Goal: Task Accomplishment & Management: Complete application form

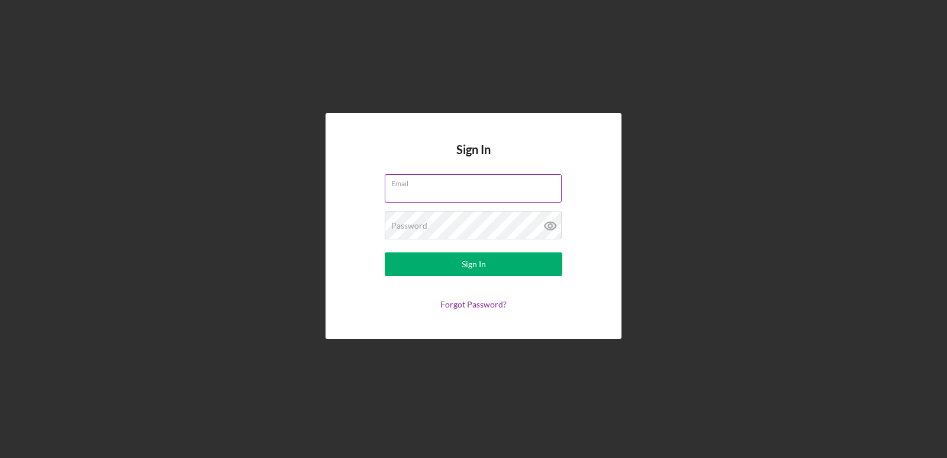
click at [401, 192] on input "Email" at bounding box center [473, 188] width 177 height 28
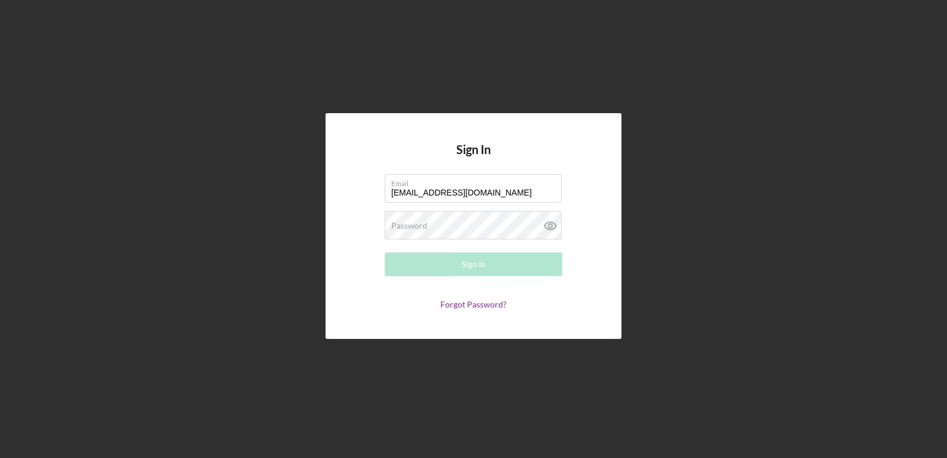
type input "[EMAIL_ADDRESS][DOMAIN_NAME]"
click at [585, 277] on form "Email [EMAIL_ADDRESS][DOMAIN_NAME] Password Required Sign In Forgot Password?" at bounding box center [473, 241] width 237 height 135
click at [466, 259] on div "Sign In" at bounding box center [474, 264] width 24 height 24
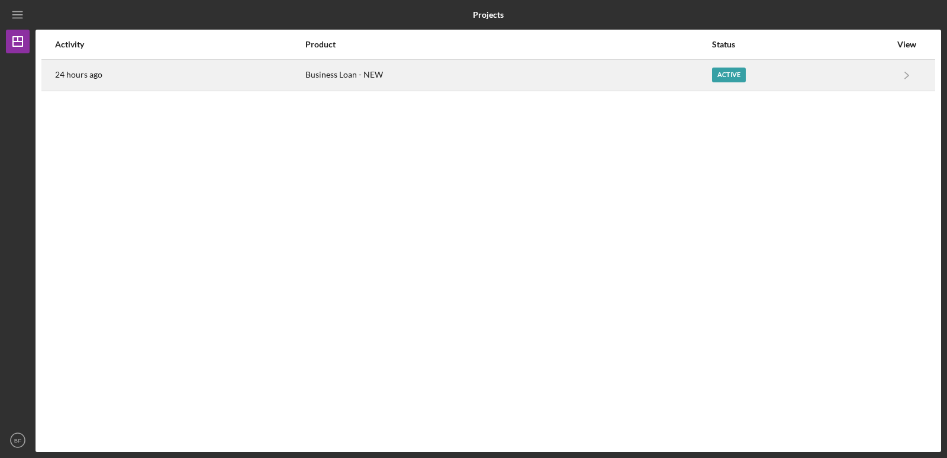
click at [427, 72] on div "Business Loan - NEW" at bounding box center [507, 75] width 405 height 30
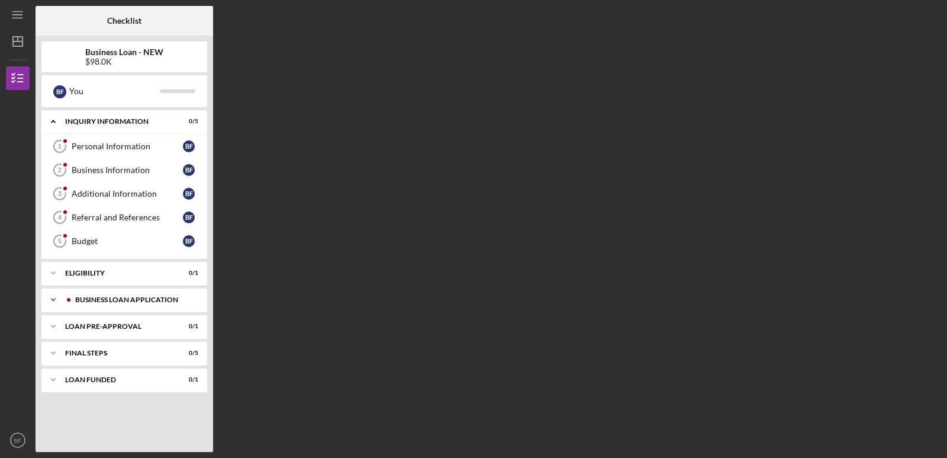
click at [112, 305] on div "Icon/Expander BUSINESS LOAN APPLICATION 0 / 21" at bounding box center [124, 300] width 166 height 24
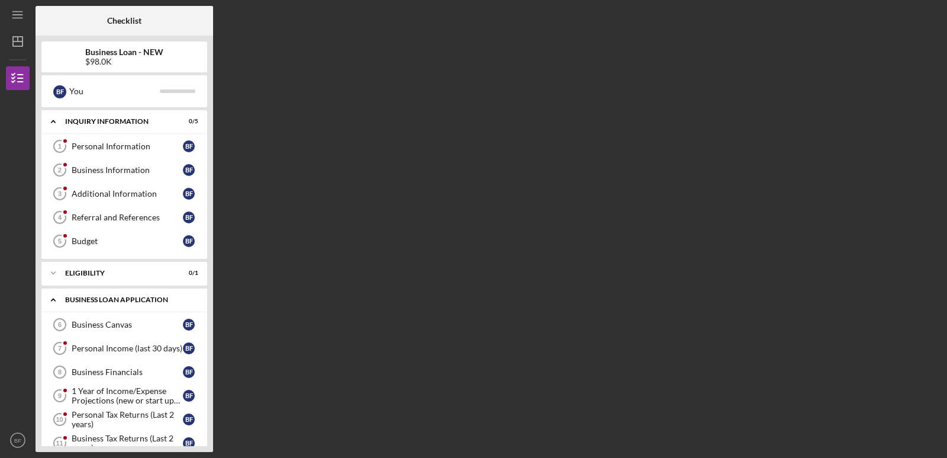
click at [111, 302] on div "BUSINESS LOAN APPLICATION" at bounding box center [128, 299] width 127 height 7
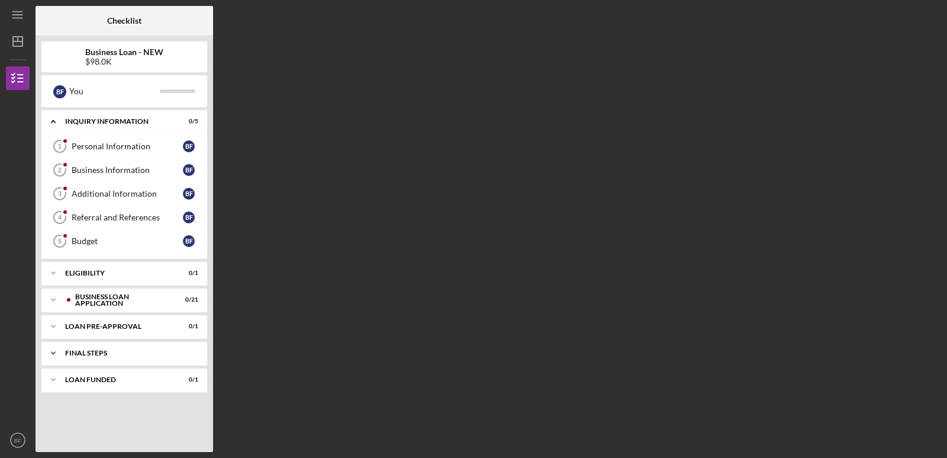
click at [120, 357] on div "Icon/Expander FINAL STEPS 0 / 5" at bounding box center [124, 353] width 166 height 24
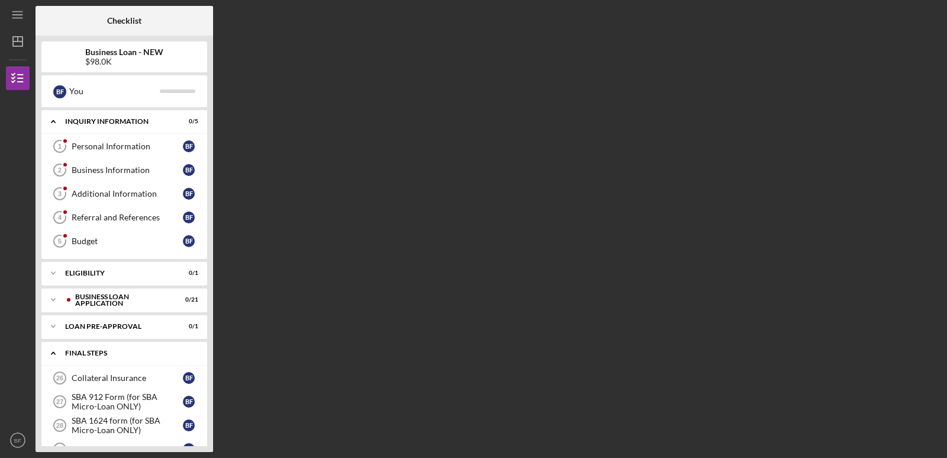
click at [120, 357] on div "Icon/Expander FINAL STEPS 0 / 5" at bounding box center [124, 353] width 166 height 24
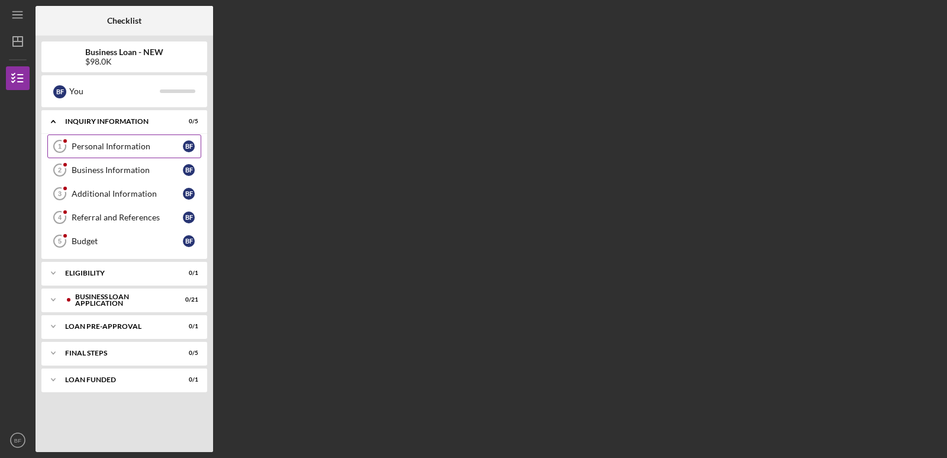
click at [104, 149] on div "Personal Information" at bounding box center [127, 145] width 111 height 9
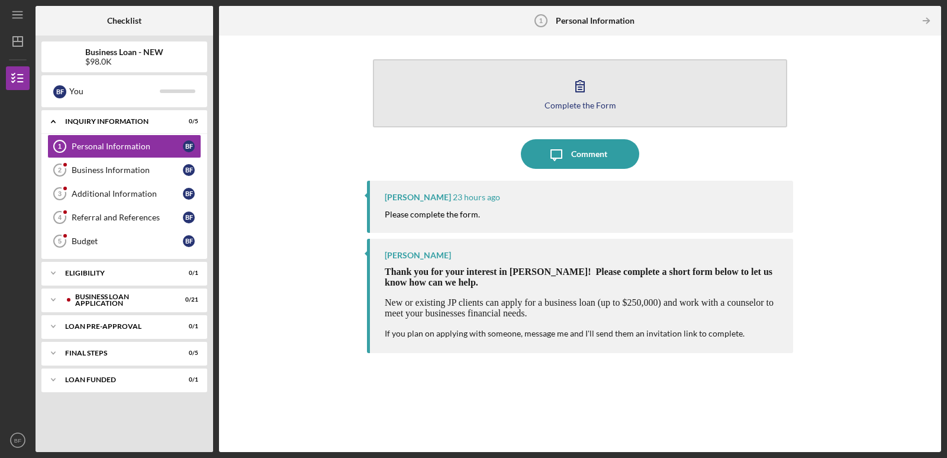
click at [575, 106] on div "Complete the Form" at bounding box center [581, 105] width 72 height 9
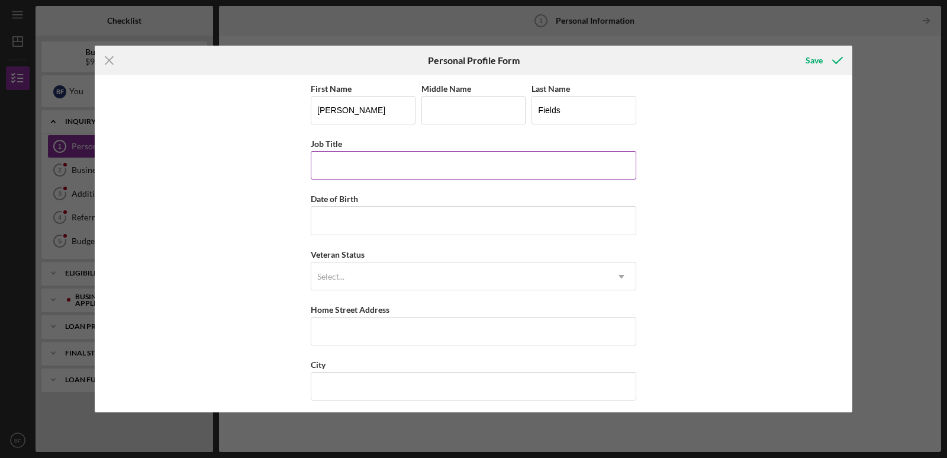
click at [343, 169] on input "Job Title" at bounding box center [474, 165] width 326 height 28
click at [649, 216] on div "First Name Blake Middle Name Last Name Fields Job Title Date of Birth Veteran S…" at bounding box center [474, 243] width 758 height 336
click at [406, 165] on input "Job Title" at bounding box center [474, 165] width 326 height 28
type input "F"
click at [324, 160] on input "Job Title" at bounding box center [474, 165] width 326 height 28
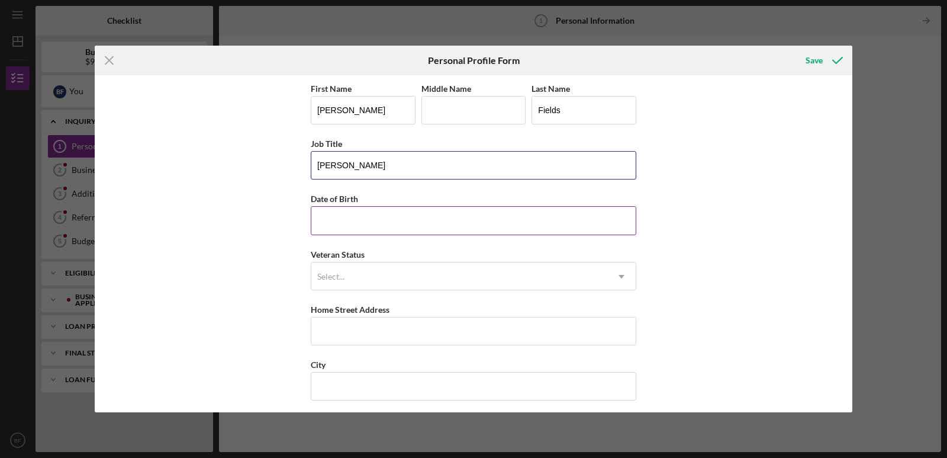
type input "Forman"
click at [319, 219] on input "Date of Birth" at bounding box center [474, 220] width 326 height 28
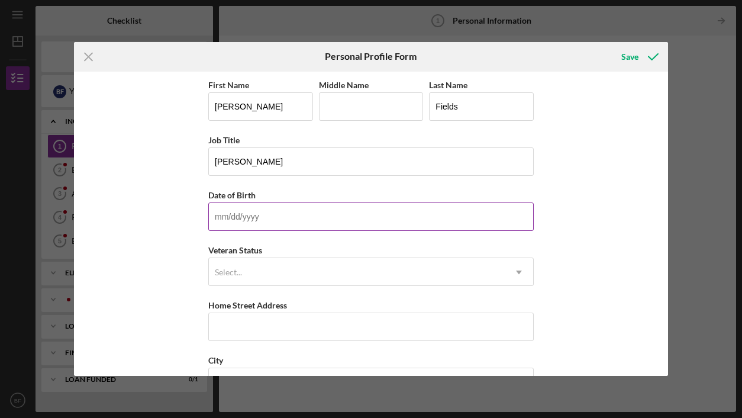
click at [255, 225] on input "Date of Birth" at bounding box center [371, 216] width 326 height 28
type input "12/31/1983"
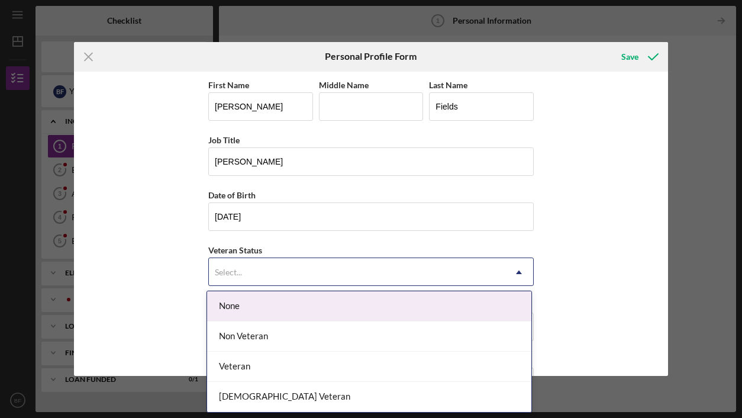
click at [244, 273] on div "Select..." at bounding box center [357, 272] width 296 height 27
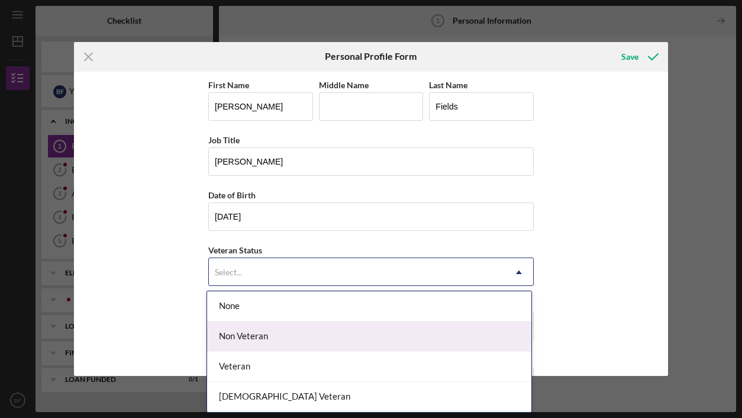
click at [261, 334] on div "Non Veteran" at bounding box center [369, 336] width 324 height 30
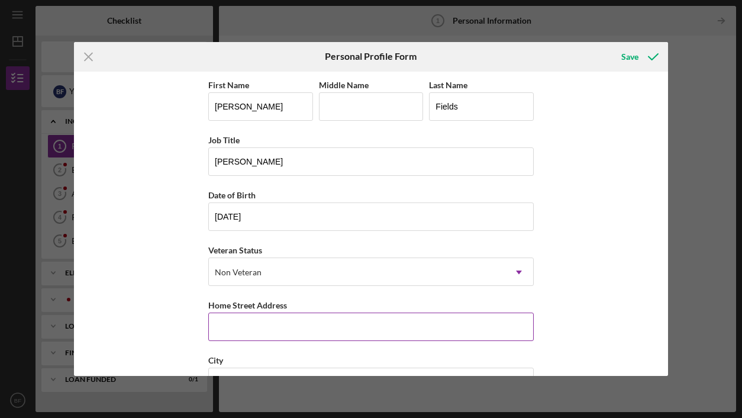
click at [237, 331] on input "Home Street Address" at bounding box center [371, 327] width 326 height 28
type input "8830 Cochise Dr"
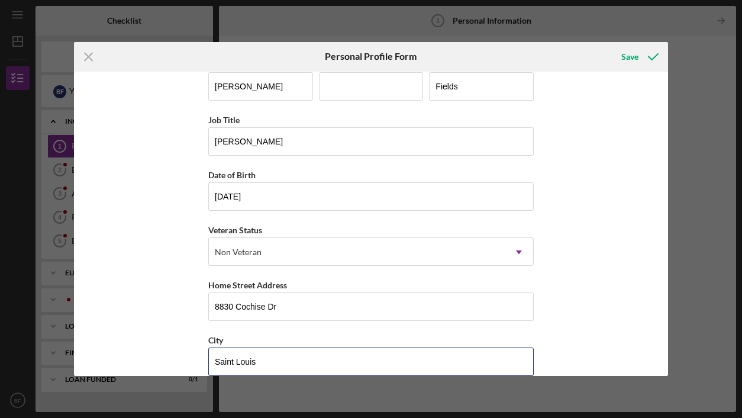
scroll to position [148, 0]
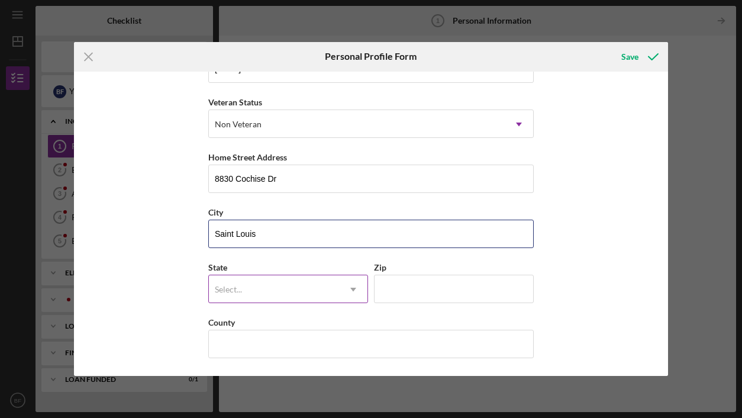
type input "Saint Louis"
click at [257, 284] on div "Select..." at bounding box center [274, 289] width 130 height 27
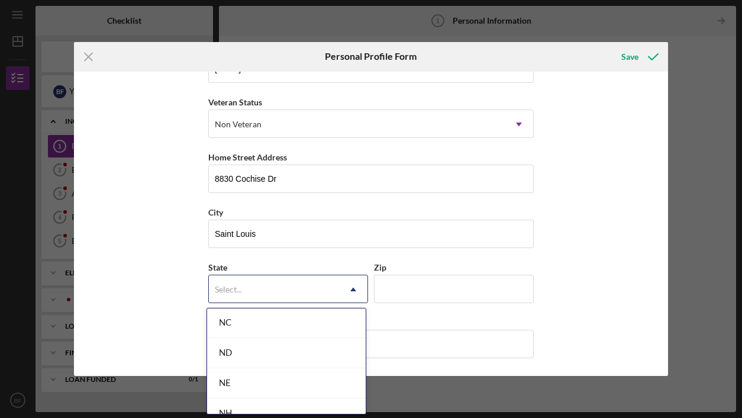
scroll to position [1033, 0]
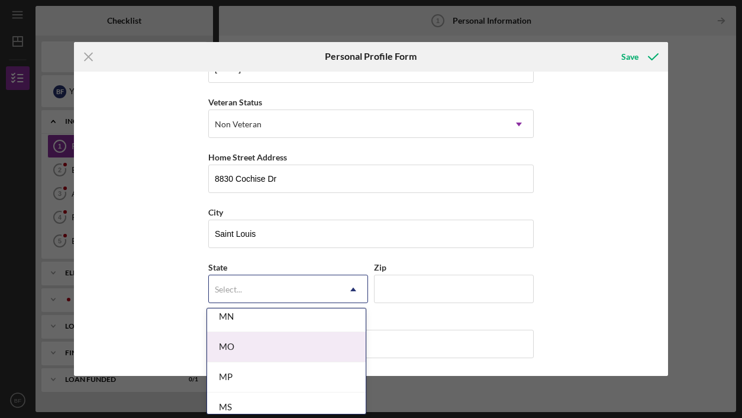
click at [284, 348] on div "MO" at bounding box center [286, 347] width 159 height 30
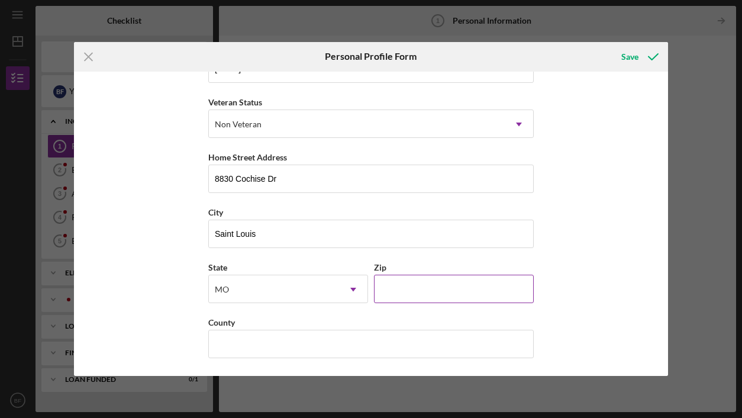
click at [419, 294] on input "Zip" at bounding box center [454, 289] width 160 height 28
type input "63132"
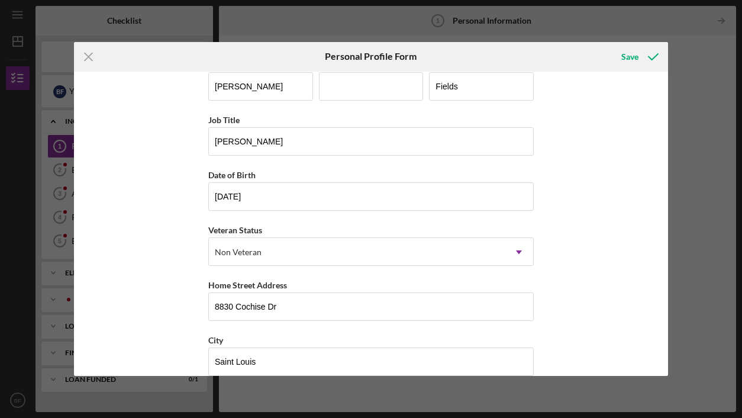
scroll to position [0, 0]
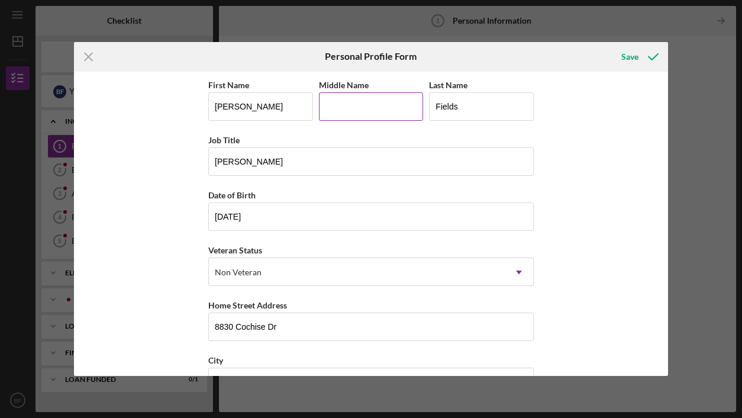
type input "Saint Louis"
click at [350, 107] on input "Middle Name" at bounding box center [371, 106] width 105 height 28
click at [369, 105] on input "S" at bounding box center [371, 106] width 105 height 28
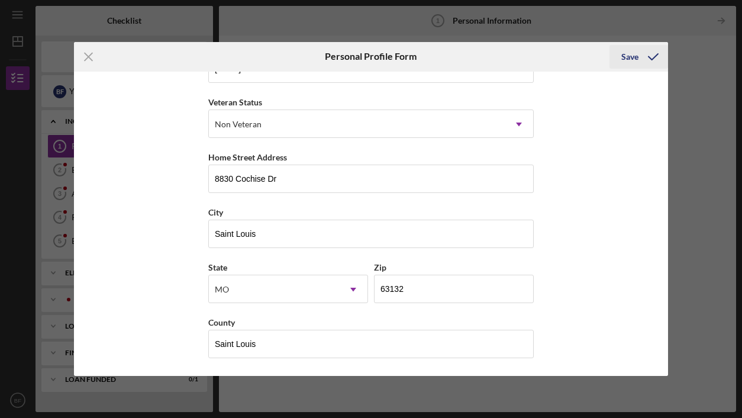
type input "Shelton"
click at [635, 56] on div "Save" at bounding box center [630, 57] width 17 height 24
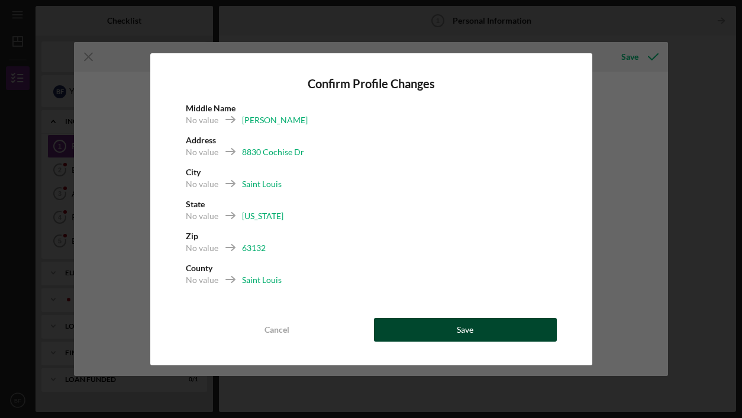
click at [452, 334] on button "Save" at bounding box center [465, 330] width 183 height 24
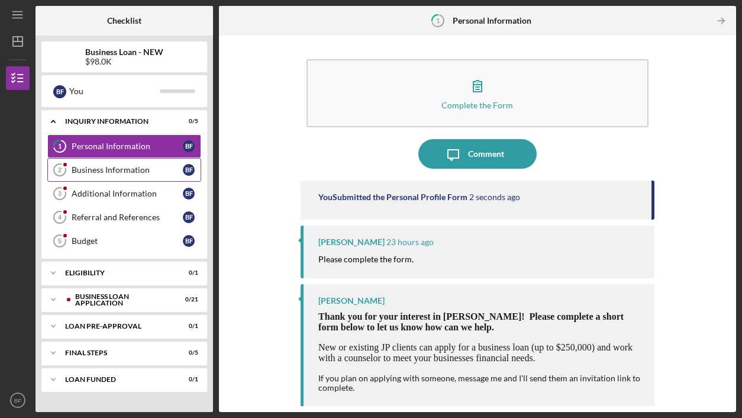
click at [90, 169] on div "Business Information" at bounding box center [127, 169] width 111 height 9
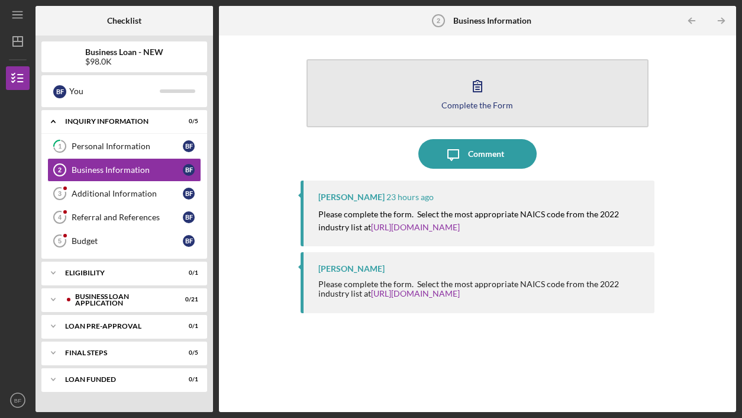
click at [484, 106] on div "Complete the Form" at bounding box center [478, 105] width 72 height 9
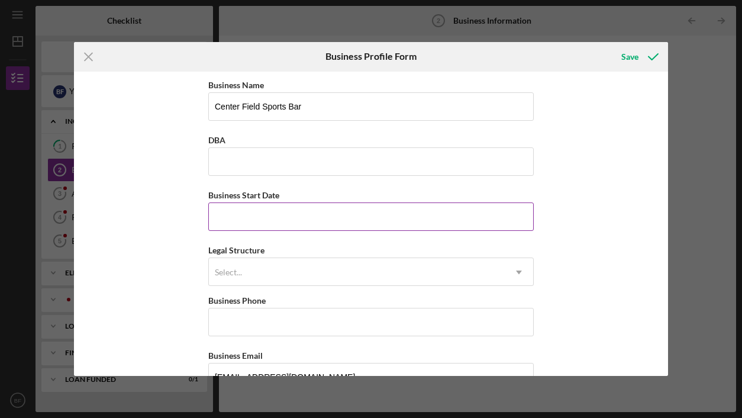
click at [226, 223] on input "Business Start Date" at bounding box center [371, 216] width 326 height 28
type input "[DATE]"
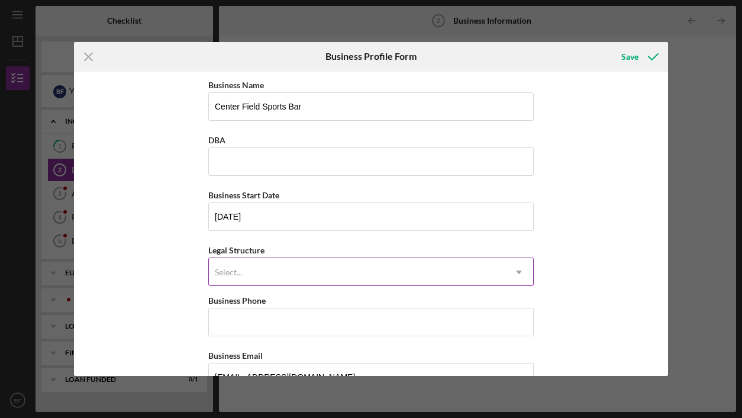
click at [256, 269] on div "Select..." at bounding box center [357, 272] width 296 height 27
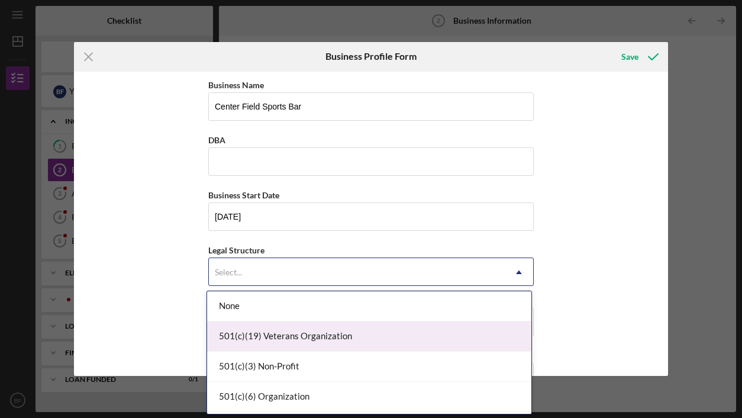
scroll to position [197, 0]
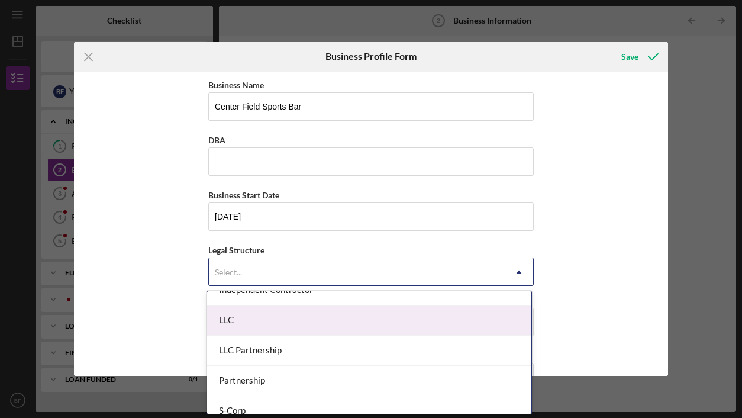
click at [226, 314] on div "LLC" at bounding box center [369, 320] width 324 height 30
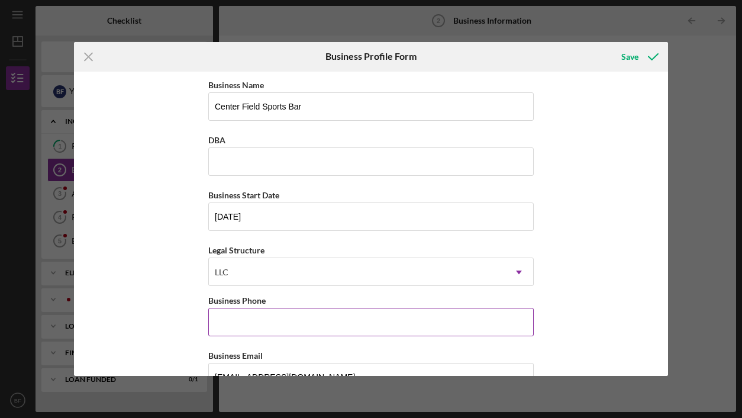
click at [272, 326] on input "Business Phone" at bounding box center [371, 322] width 326 height 28
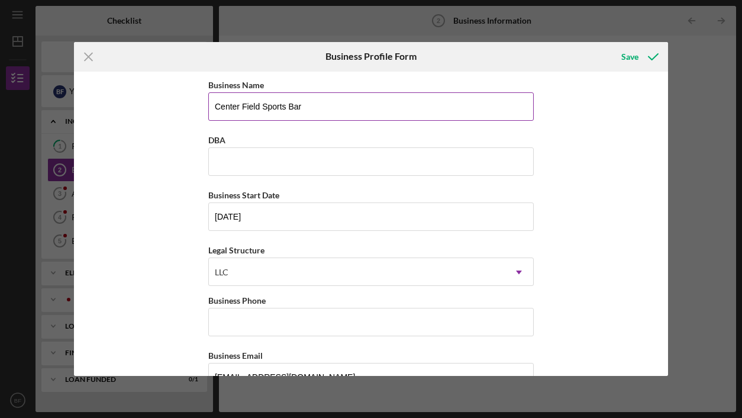
click at [327, 105] on input "Center Field Sports Bar" at bounding box center [371, 106] width 326 height 28
type input "Center Field Sports Bar LLC"
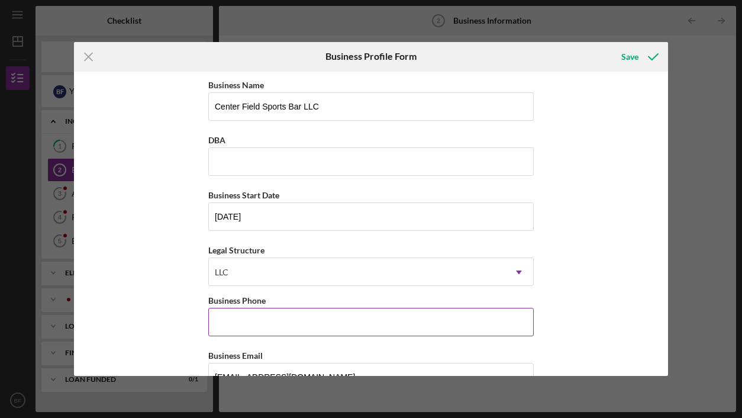
click at [239, 313] on input "Business Phone" at bounding box center [371, 322] width 326 height 28
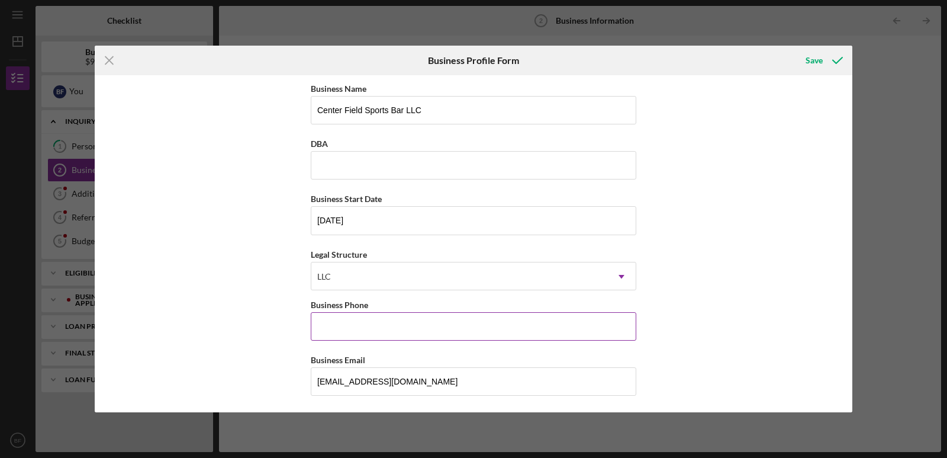
click at [358, 333] on input "Business Phone" at bounding box center [474, 326] width 326 height 28
click at [721, 211] on div "Business Name Center Field Sports Bar LLC DBA Business Start Date 07/21/2025 Le…" at bounding box center [474, 243] width 758 height 336
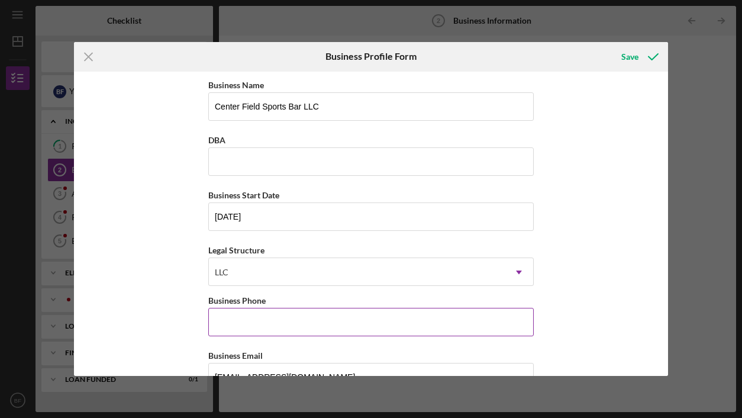
click at [249, 331] on input "Business Phone" at bounding box center [371, 322] width 326 height 28
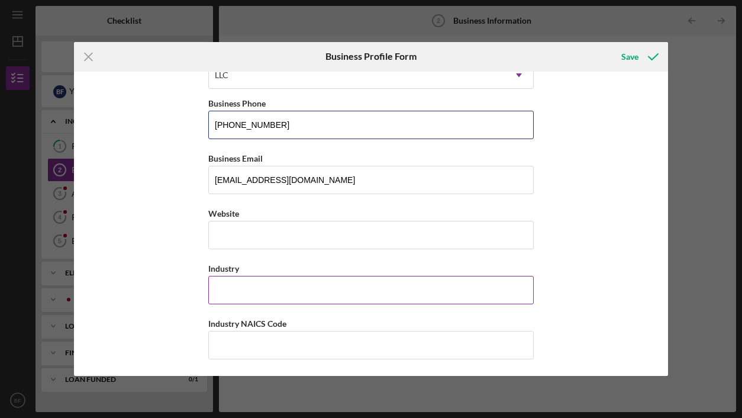
type input "[PHONE_NUMBER]"
click at [228, 294] on input "Industry" at bounding box center [371, 290] width 326 height 28
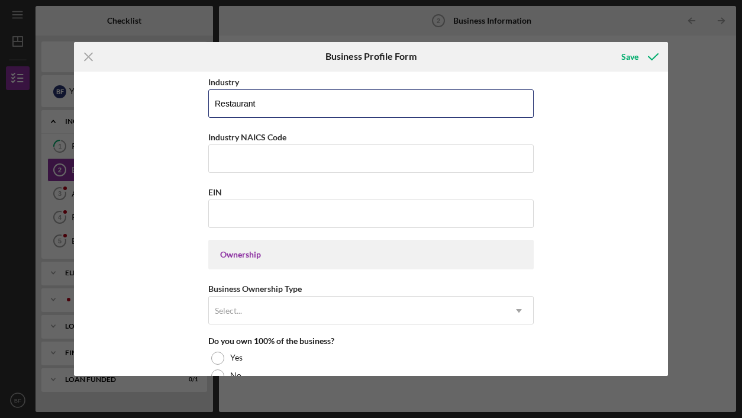
scroll to position [395, 0]
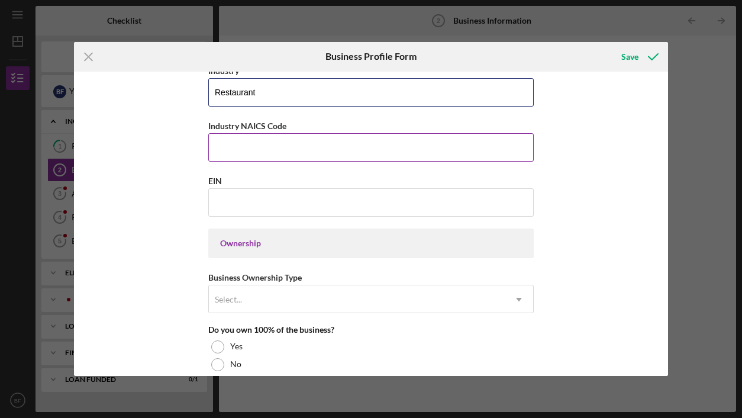
type input "Restaurant"
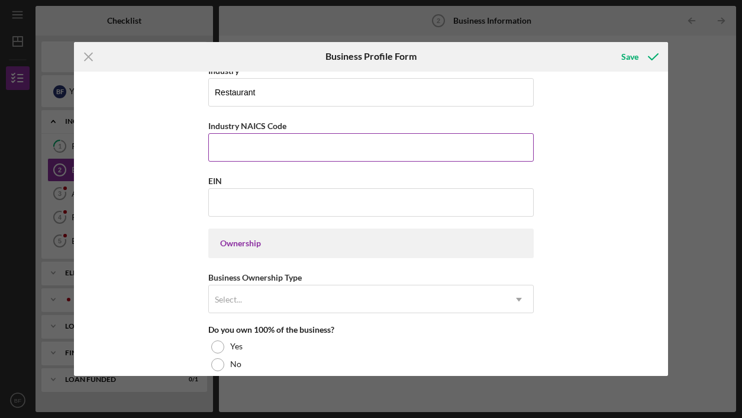
drag, startPoint x: 241, startPoint y: 149, endPoint x: 213, endPoint y: 156, distance: 28.7
click at [241, 149] on input "Industry NAICS Code" at bounding box center [371, 147] width 326 height 28
click at [232, 143] on input "Industry NAICS Code" at bounding box center [371, 147] width 326 height 28
type input "722511"
drag, startPoint x: 161, startPoint y: 211, endPoint x: 151, endPoint y: 208, distance: 10.5
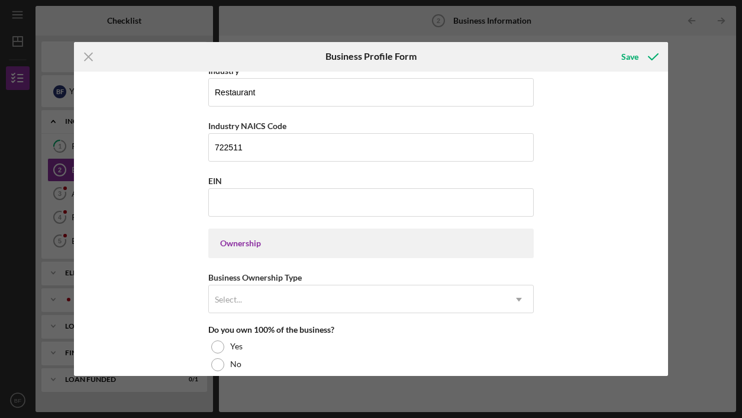
click at [161, 212] on div "Business Name Center Field Sports Bar LLC DBA Business Start Date 07/21/2025 Le…" at bounding box center [371, 224] width 594 height 305
click at [352, 137] on input "722511" at bounding box center [371, 147] width 326 height 28
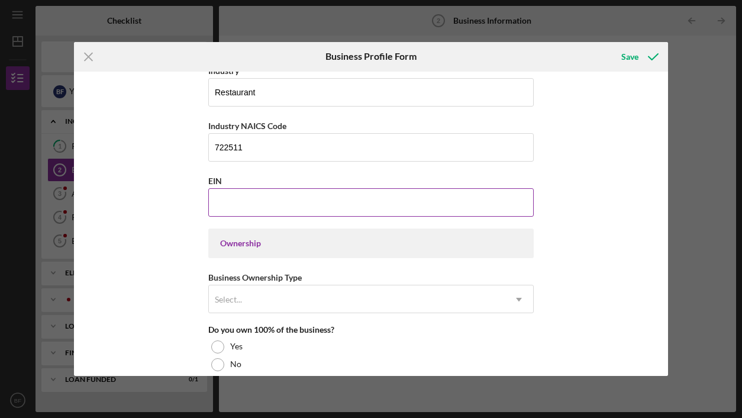
click at [259, 204] on input "EIN" at bounding box center [371, 202] width 326 height 28
type input "39-3343803"
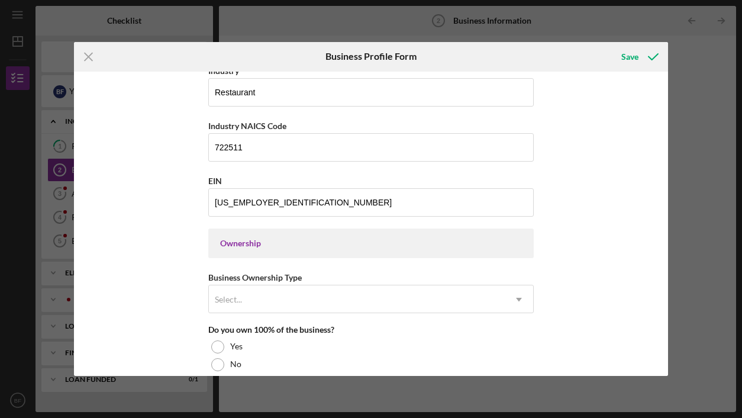
click at [189, 211] on div "Business Name Center Field Sports Bar LLC DBA Business Start Date 07/21/2025 Le…" at bounding box center [371, 224] width 594 height 305
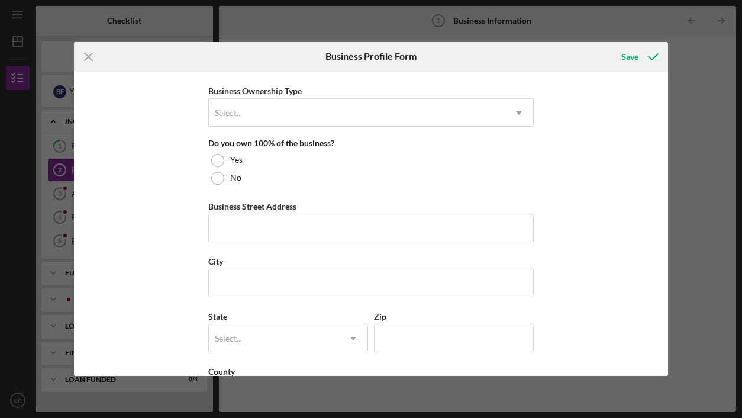
scroll to position [592, 0]
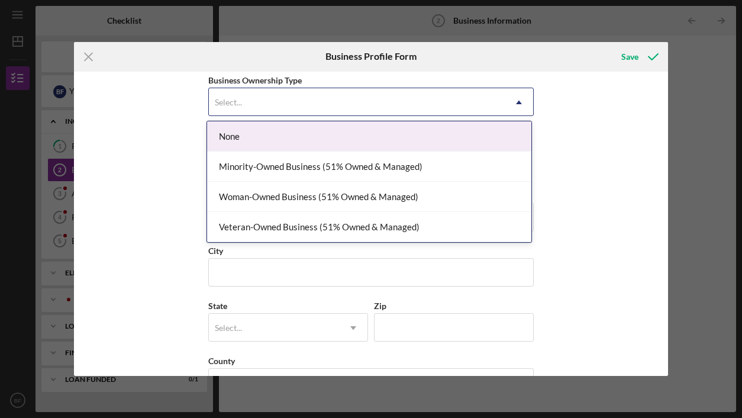
click at [222, 96] on div "Select..." at bounding box center [357, 102] width 296 height 27
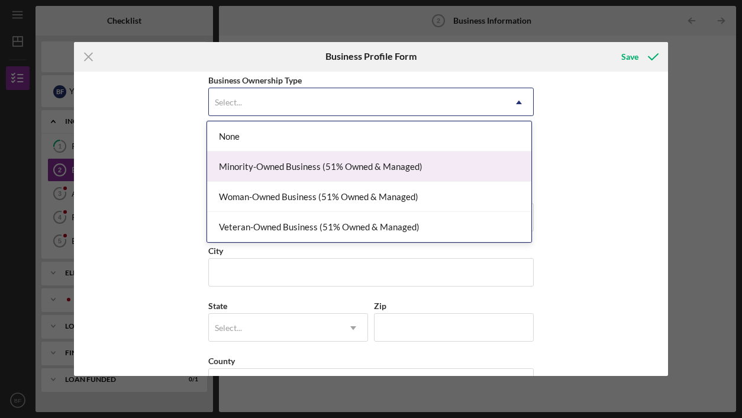
click at [253, 166] on div "Minority-Owned Business (51% Owned & Managed)" at bounding box center [369, 167] width 324 height 30
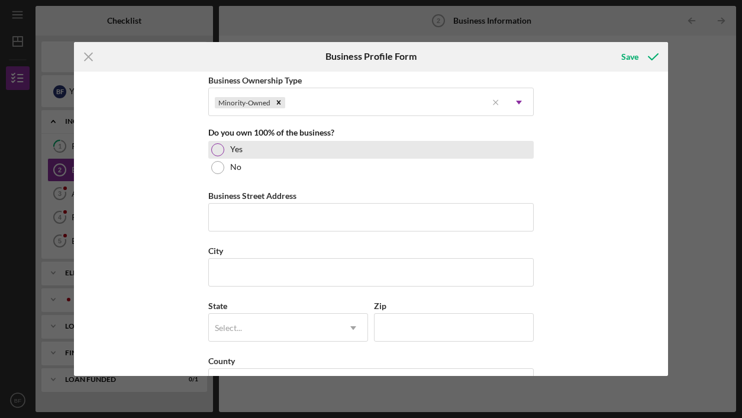
click at [215, 145] on div at bounding box center [217, 149] width 13 height 13
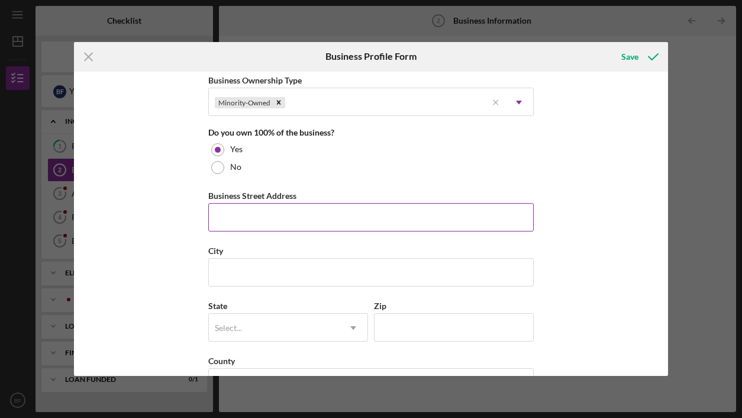
click at [228, 214] on input "Business Street Address" at bounding box center [371, 217] width 326 height 28
type input "8830 Cochise Dr"
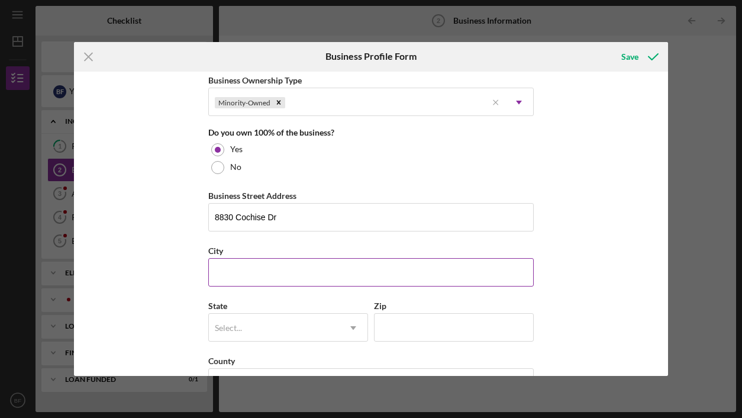
click at [265, 273] on input "City" at bounding box center [371, 272] width 326 height 28
type input "Saint Louis"
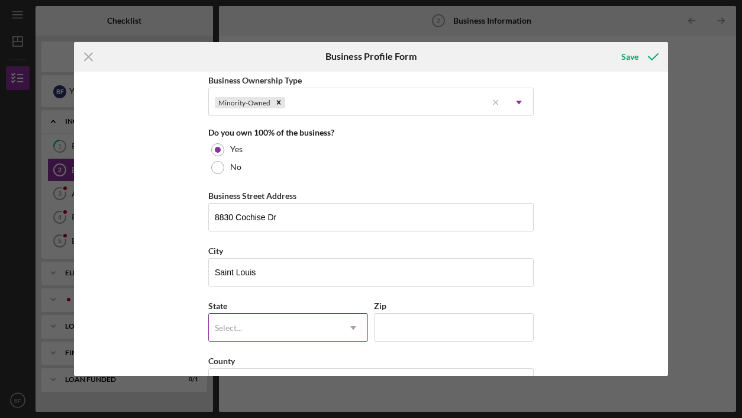
click at [272, 330] on div "Select..." at bounding box center [274, 327] width 130 height 27
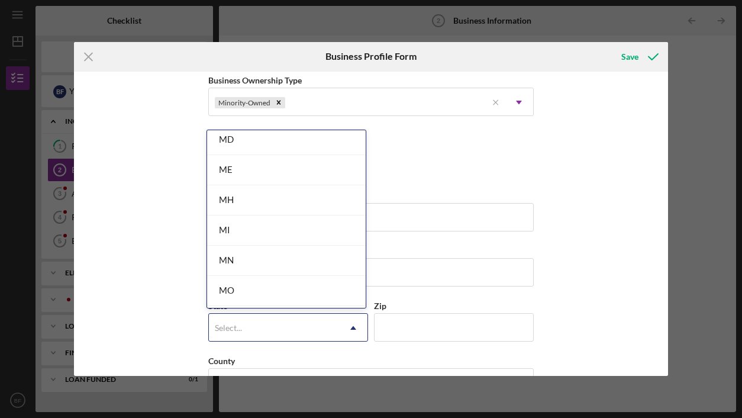
scroll to position [954, 0]
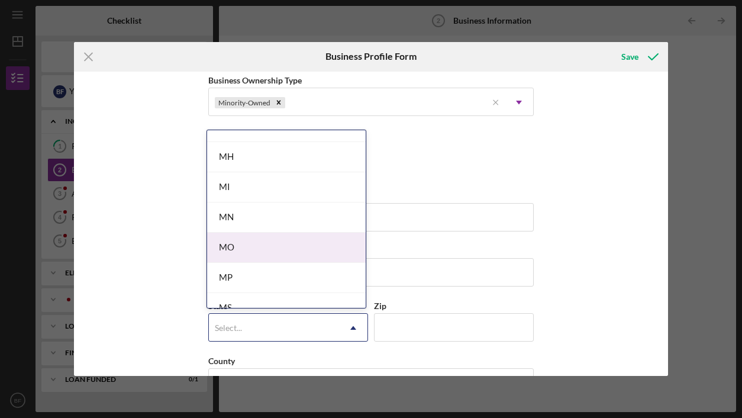
click at [253, 246] on div "MO" at bounding box center [286, 248] width 159 height 30
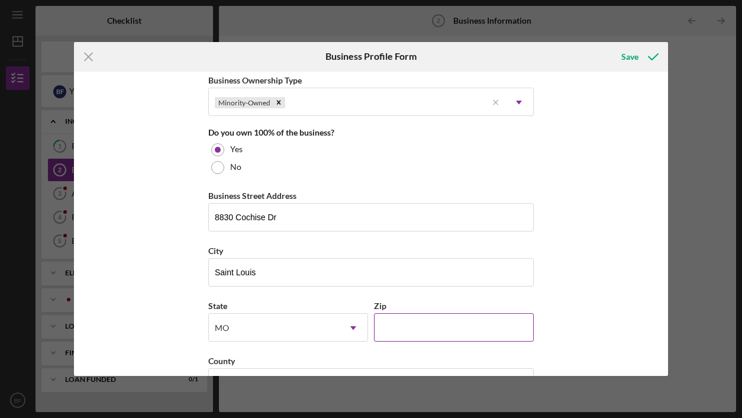
click at [414, 332] on input "Zip" at bounding box center [454, 327] width 160 height 28
click at [440, 324] on input "Zip" at bounding box center [454, 327] width 160 height 28
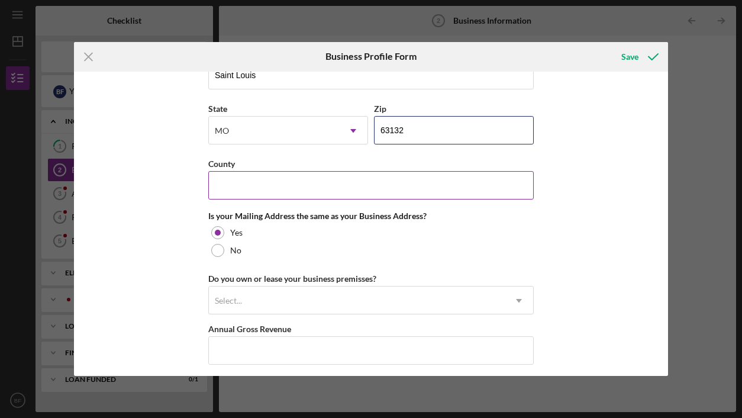
type input "63132"
click at [246, 186] on input "County" at bounding box center [371, 185] width 326 height 28
type input "Saint Louis"
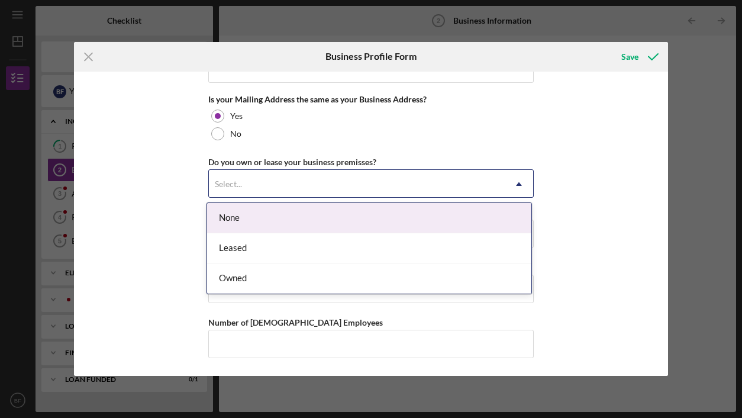
click at [270, 184] on div "Select..." at bounding box center [357, 183] width 296 height 27
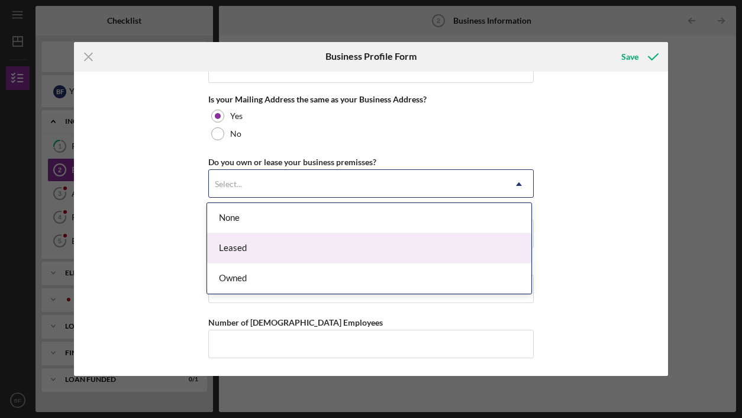
click at [234, 250] on div "Leased" at bounding box center [369, 248] width 324 height 30
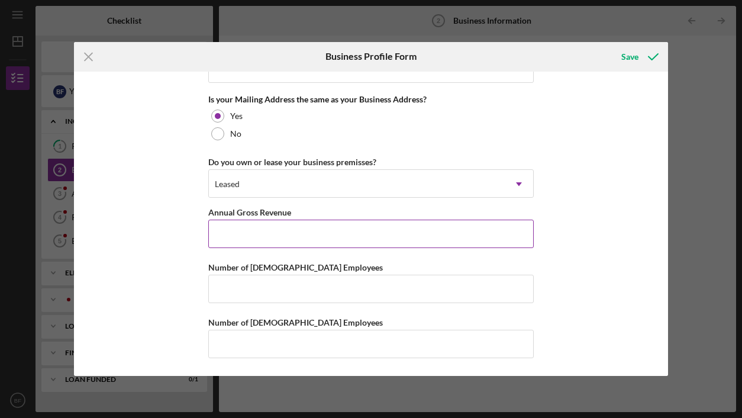
click at [227, 236] on input "Annual Gross Revenue" at bounding box center [371, 234] width 326 height 28
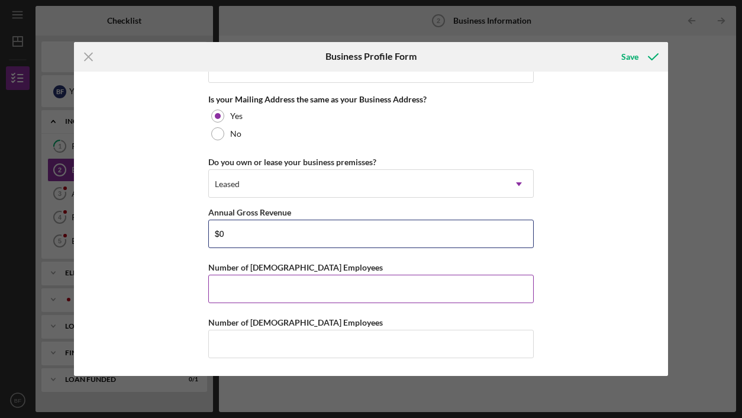
type input "$0"
click at [219, 288] on input "Number of Full-Time Employees" at bounding box center [371, 289] width 326 height 28
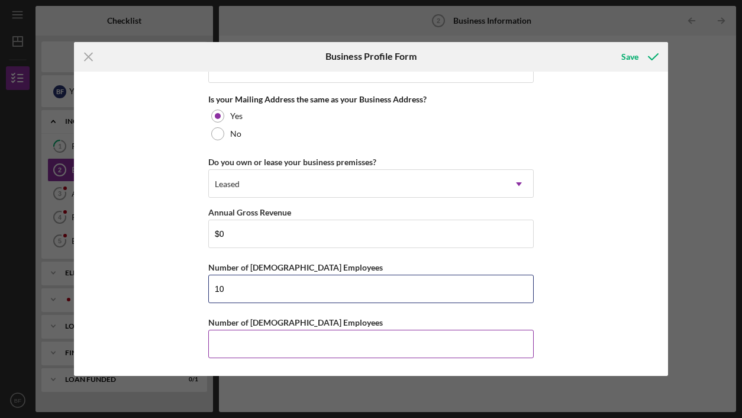
type input "10"
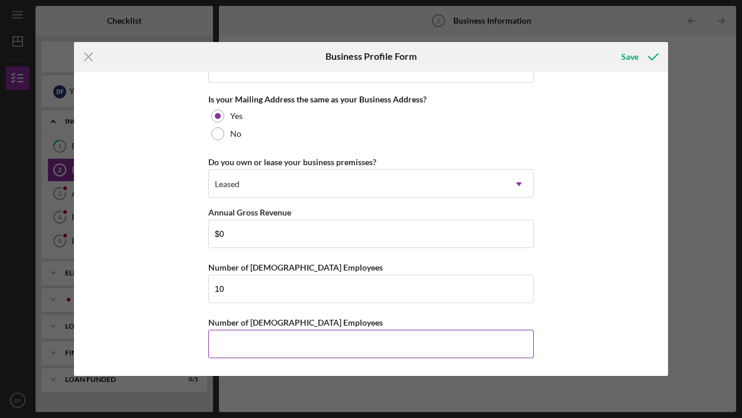
click at [230, 339] on input "Number of Part-Time Employees" at bounding box center [371, 344] width 326 height 28
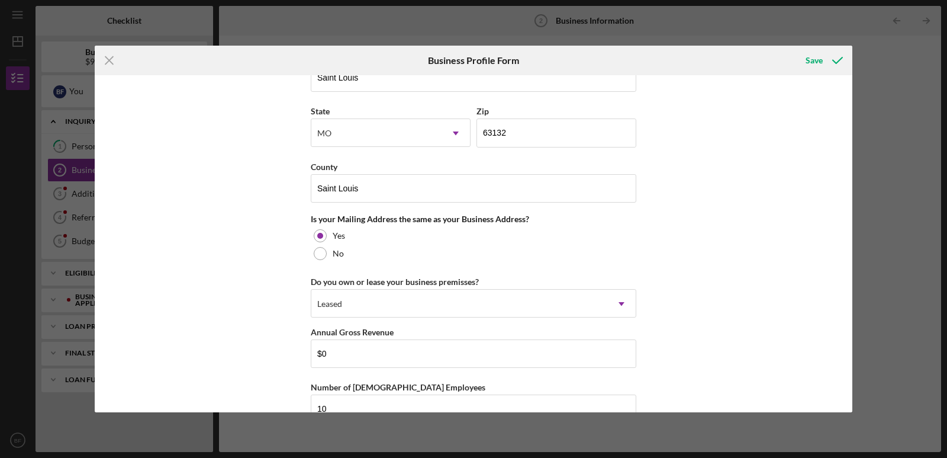
scroll to position [874, 0]
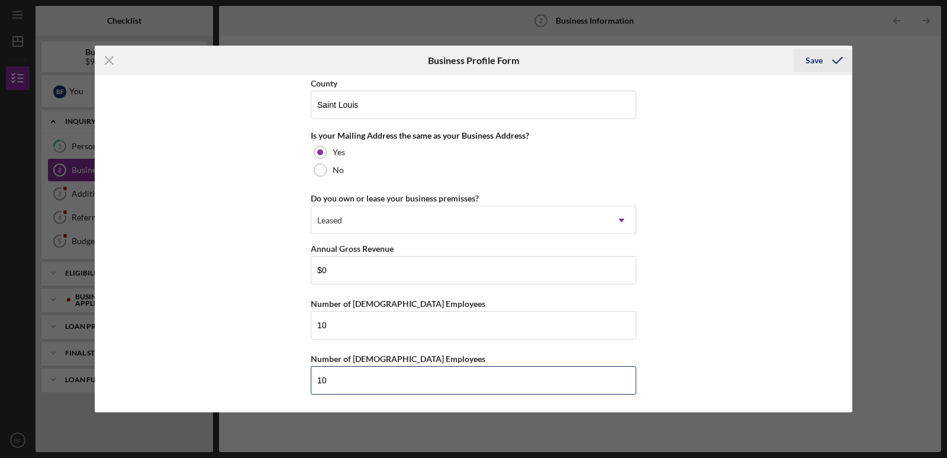
type input "10"
click at [818, 56] on div "Save" at bounding box center [814, 61] width 17 height 24
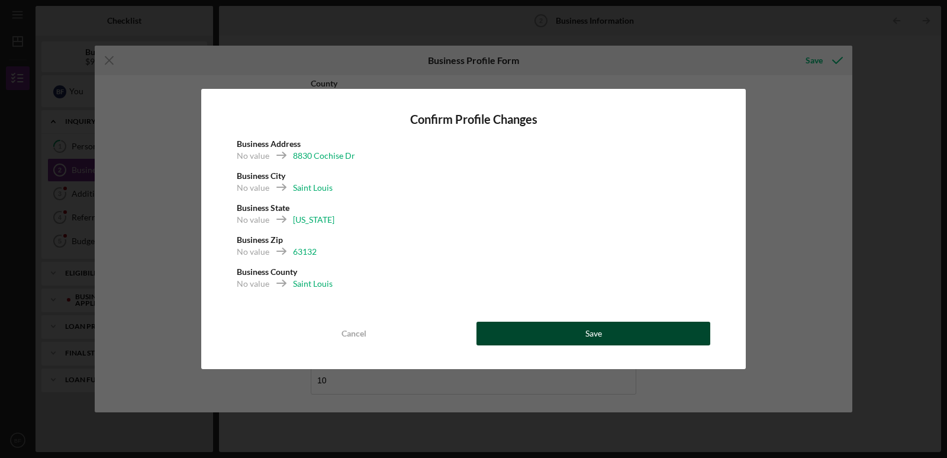
click at [610, 336] on button "Save" at bounding box center [594, 333] width 234 height 24
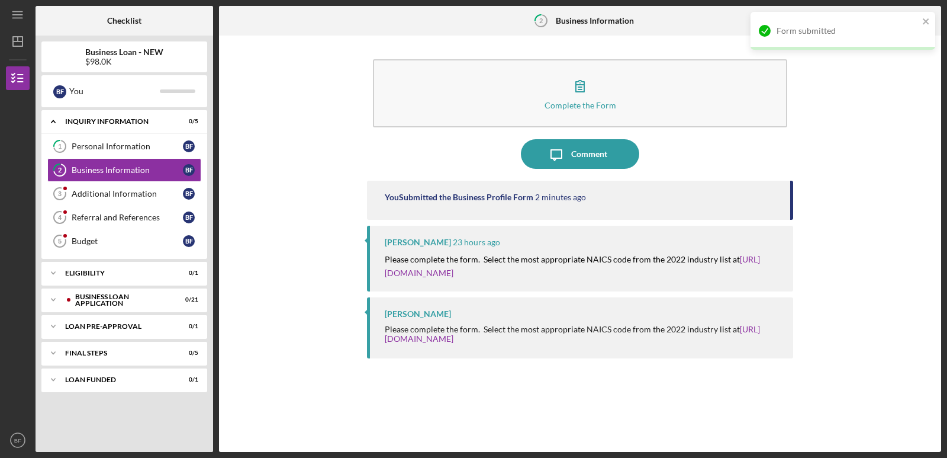
click at [337, 223] on div "Complete the Form Form Icon/Message Comment You Submitted the Business Profile …" at bounding box center [580, 243] width 710 height 404
click at [304, 153] on div "Complete the Form Form Icon/Message Comment You Submitted the Business Profile …" at bounding box center [580, 243] width 710 height 404
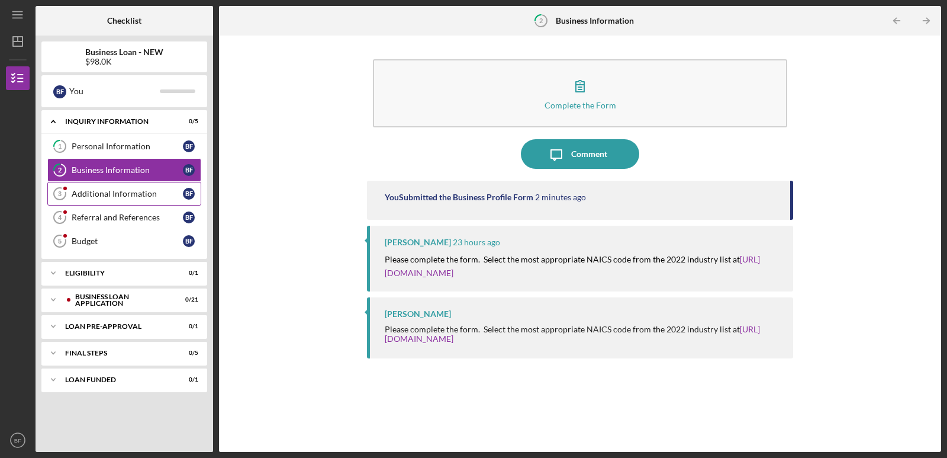
click at [86, 189] on div "Additional Information" at bounding box center [127, 193] width 111 height 9
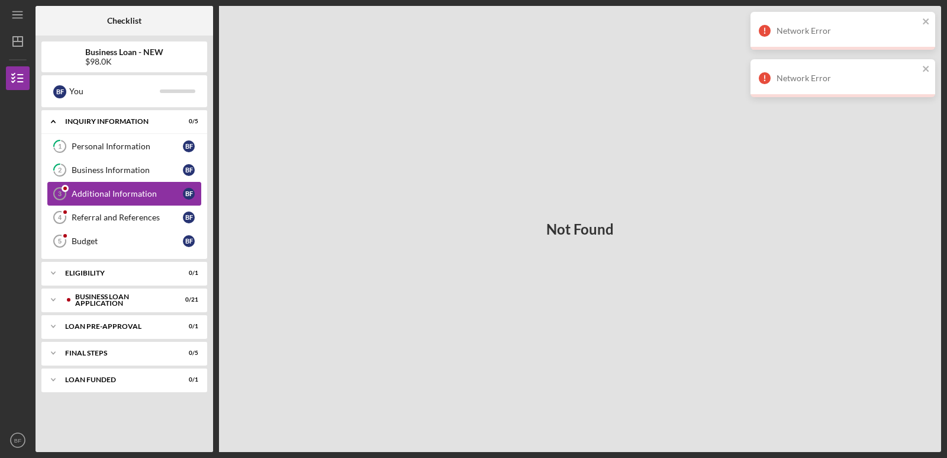
click at [95, 195] on div "Additional Information" at bounding box center [127, 193] width 111 height 9
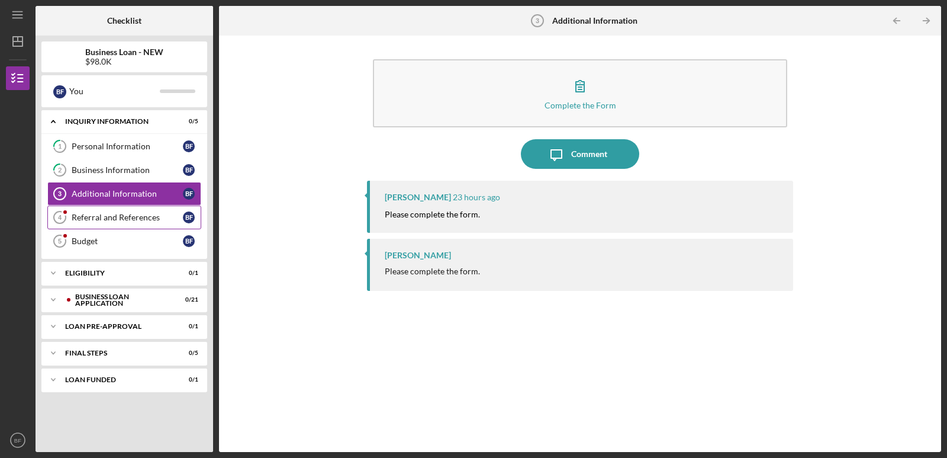
click at [111, 223] on link "Referral and References 4 [PERSON_NAME] and References B F" at bounding box center [124, 217] width 154 height 24
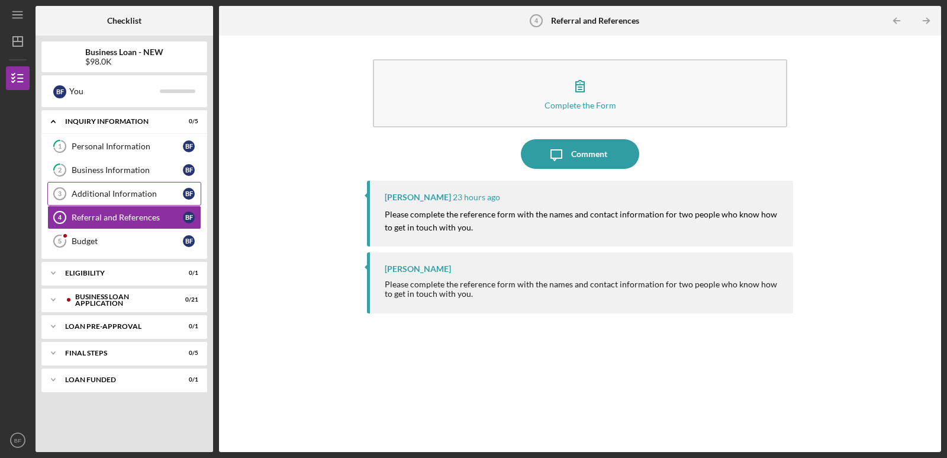
click at [116, 196] on div "Additional Information" at bounding box center [127, 193] width 111 height 9
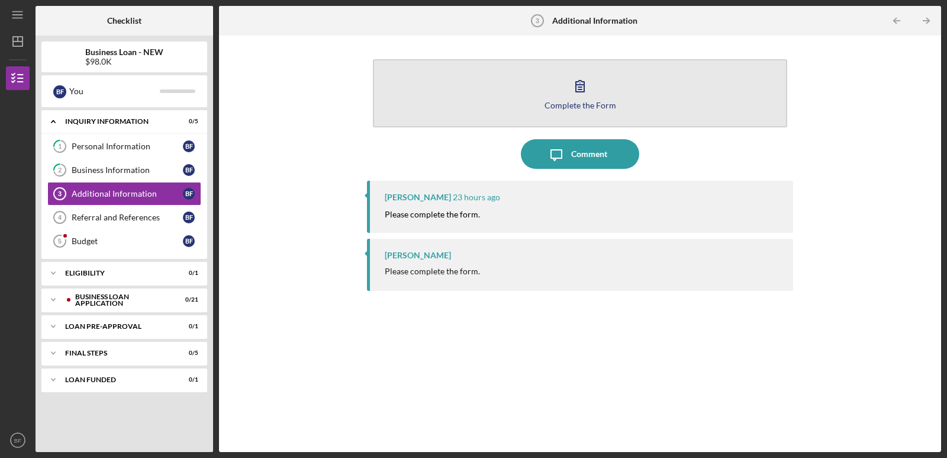
click at [578, 104] on div "Complete the Form" at bounding box center [581, 105] width 72 height 9
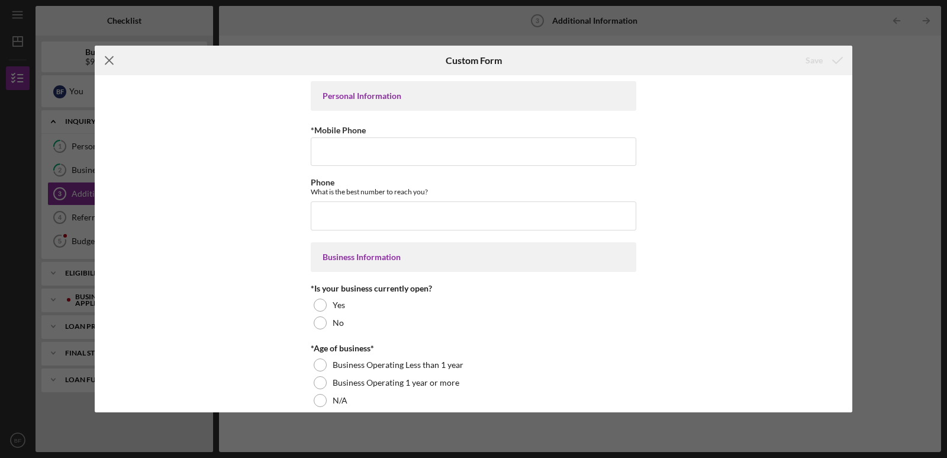
click at [109, 61] on line at bounding box center [109, 61] width 8 height 8
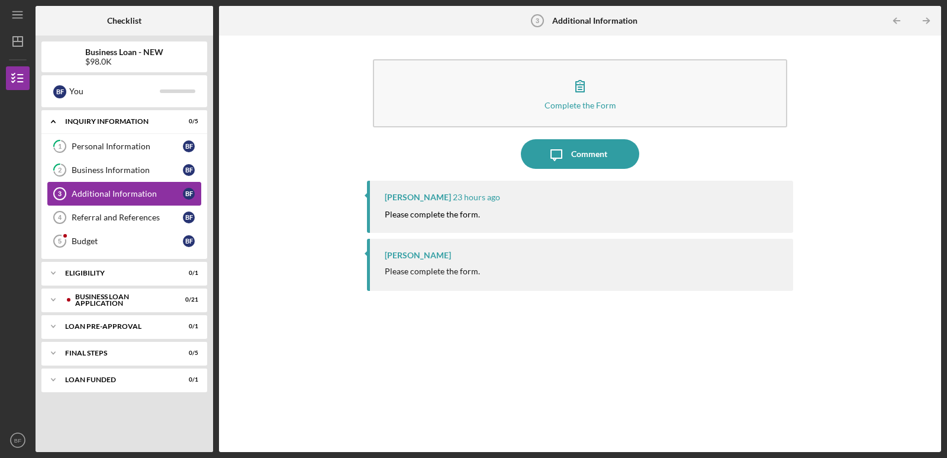
click at [100, 194] on div "Additional Information" at bounding box center [127, 193] width 111 height 9
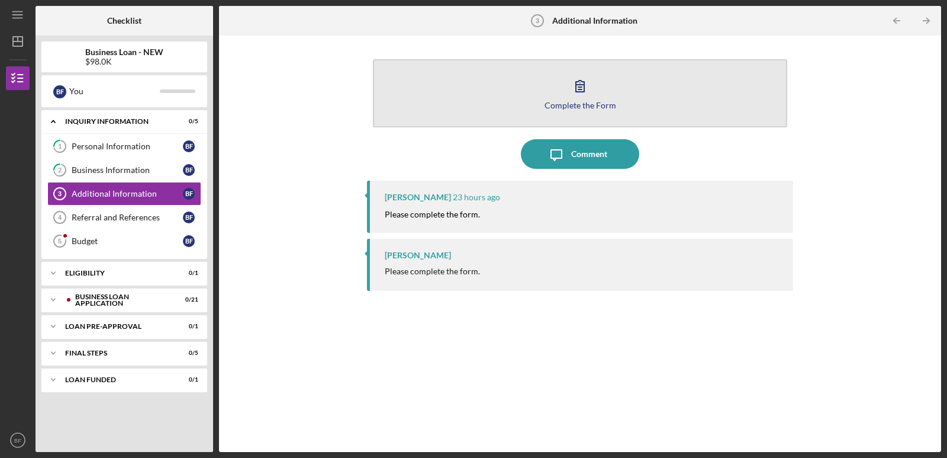
click at [563, 107] on div "Complete the Form" at bounding box center [581, 105] width 72 height 9
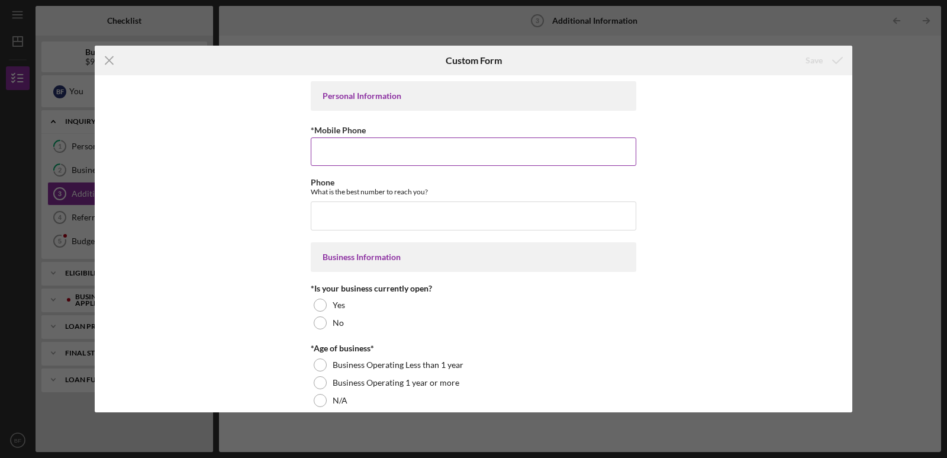
click at [330, 147] on input "*Mobile Phone" at bounding box center [474, 151] width 326 height 28
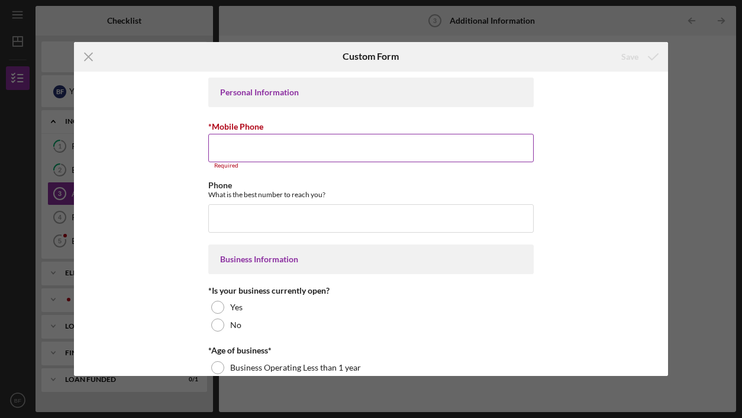
click at [247, 148] on input "*Mobile Phone" at bounding box center [371, 148] width 326 height 28
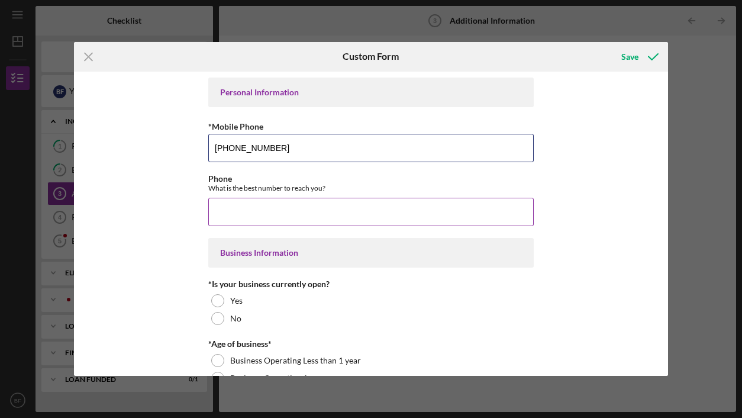
type input "[PHONE_NUMBER]"
click at [224, 210] on input "Phone" at bounding box center [371, 212] width 326 height 28
type input "[PHONE_NUMBER]"
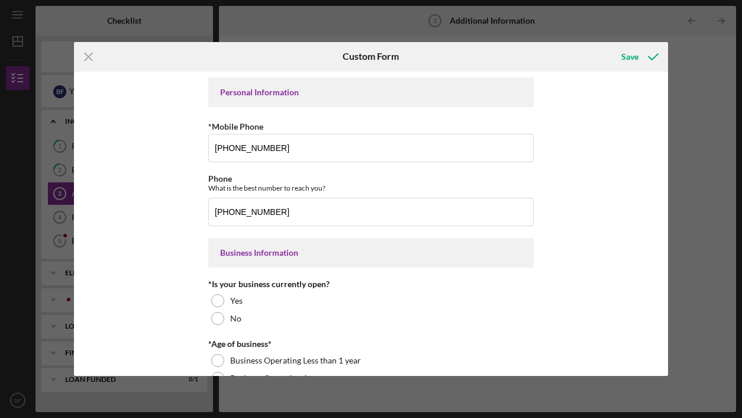
click at [159, 272] on div "Personal Information *Mobile Phone [PHONE_NUMBER] Phone What is the best number…" at bounding box center [371, 224] width 594 height 305
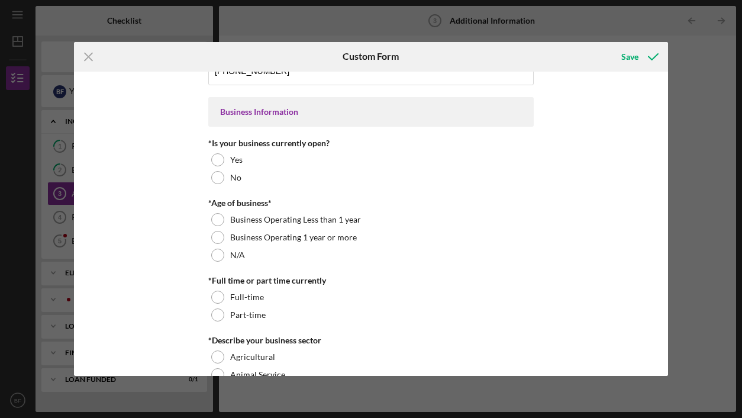
scroll to position [197, 0]
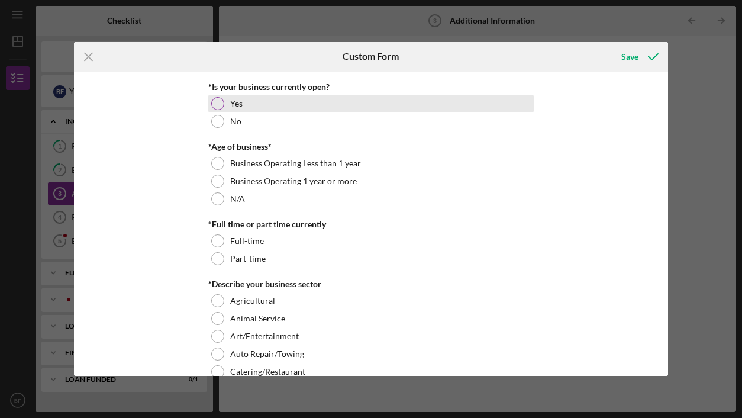
click at [217, 104] on div at bounding box center [217, 103] width 13 height 13
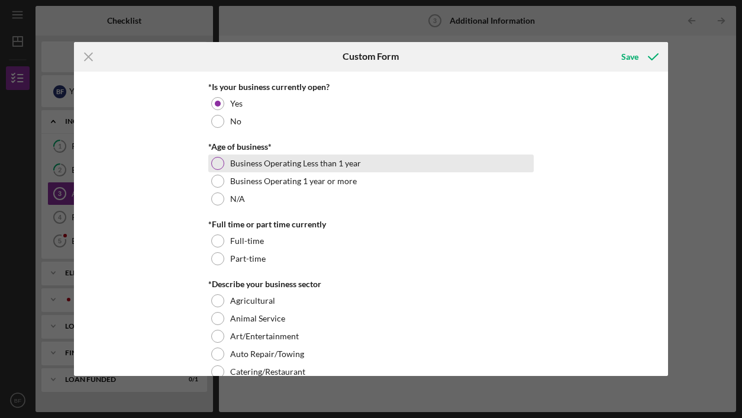
click at [213, 163] on div at bounding box center [217, 163] width 13 height 13
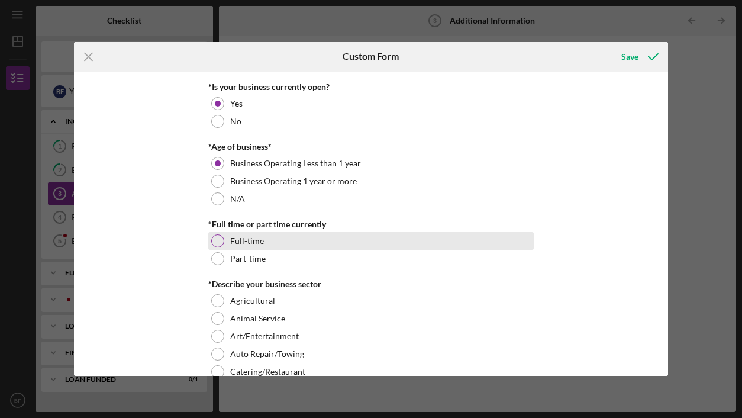
click at [217, 239] on div at bounding box center [217, 240] width 13 height 13
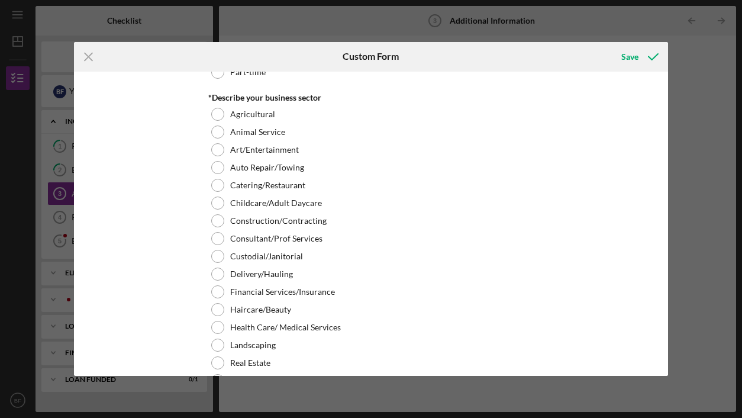
scroll to position [395, 0]
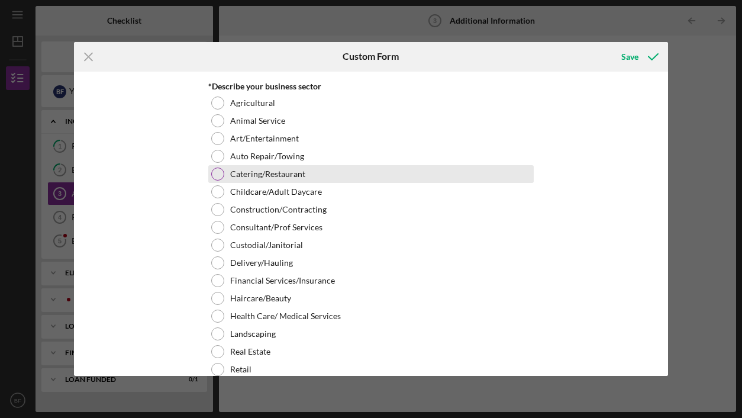
click at [215, 175] on div at bounding box center [217, 174] width 13 height 13
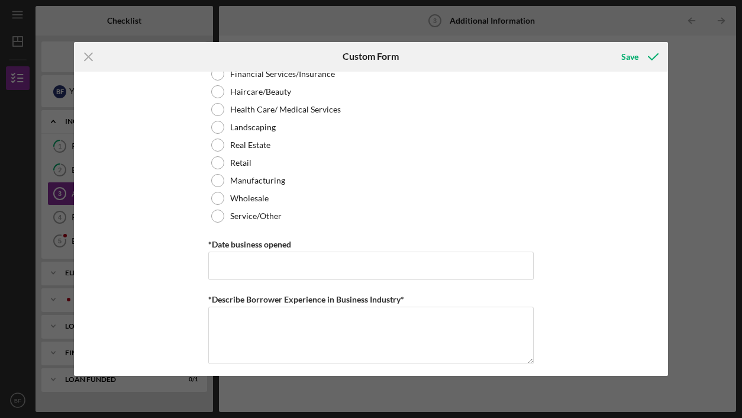
scroll to position [592, 0]
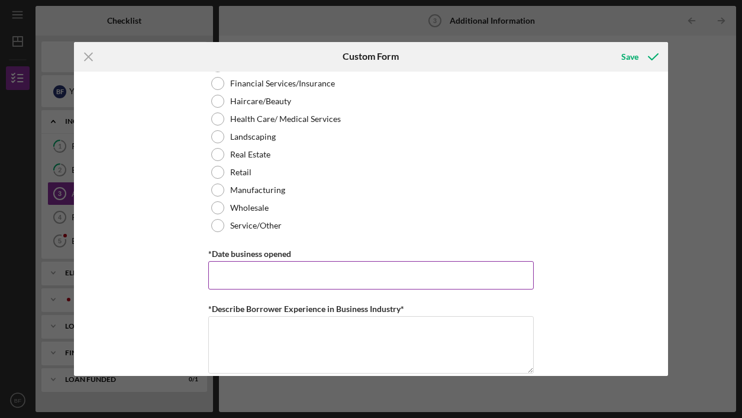
click at [246, 272] on input "*Date business opened" at bounding box center [371, 275] width 326 height 28
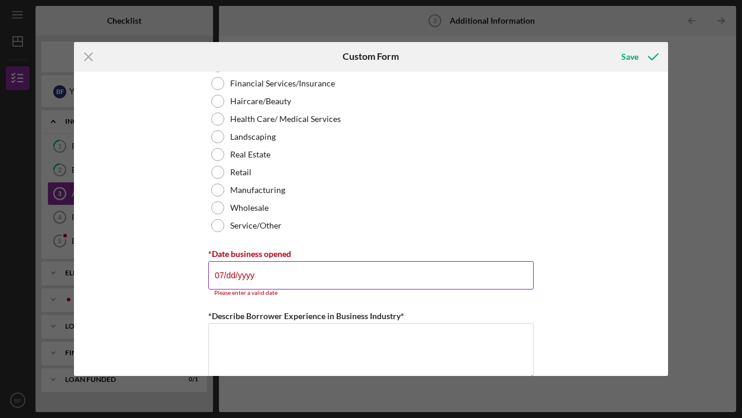
click at [245, 269] on input "07/dd/yyyy" at bounding box center [371, 275] width 326 height 28
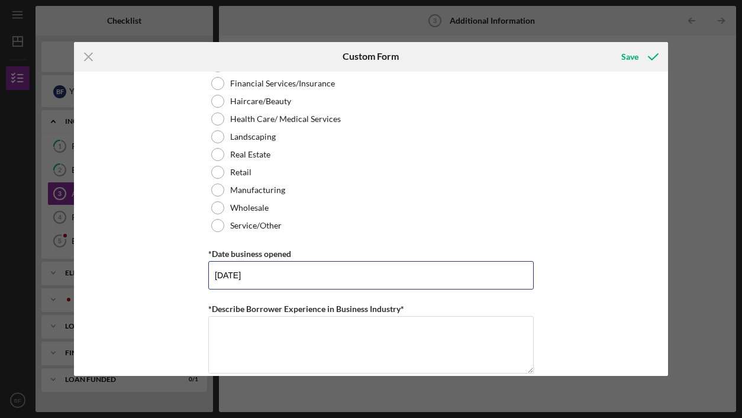
type input "[DATE]"
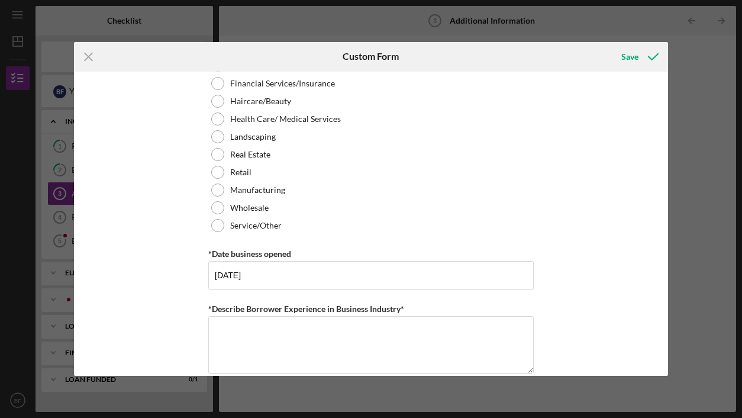
click at [179, 237] on div "Personal Information *Mobile Phone [PHONE_NUMBER] Phone What is the best number…" at bounding box center [371, 224] width 594 height 305
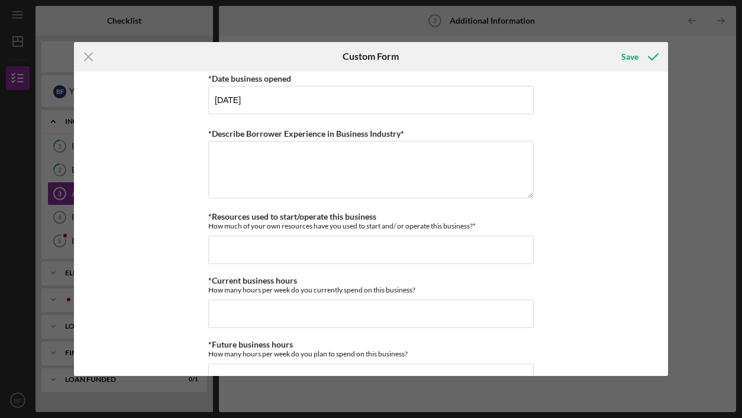
scroll to position [789, 0]
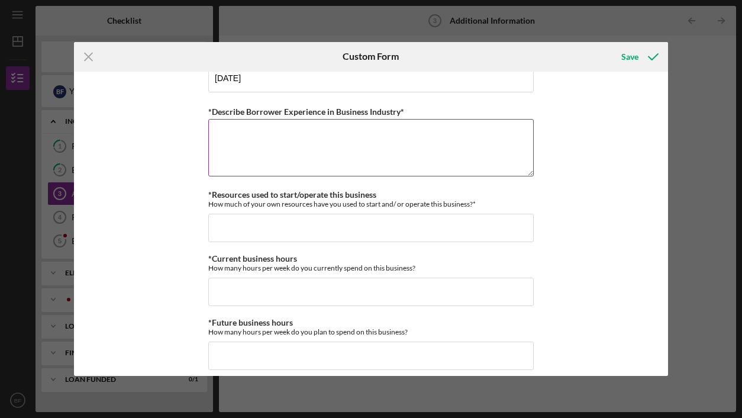
click at [260, 128] on textarea "*Describe Borrower Experience in Business Industry*" at bounding box center [371, 147] width 326 height 57
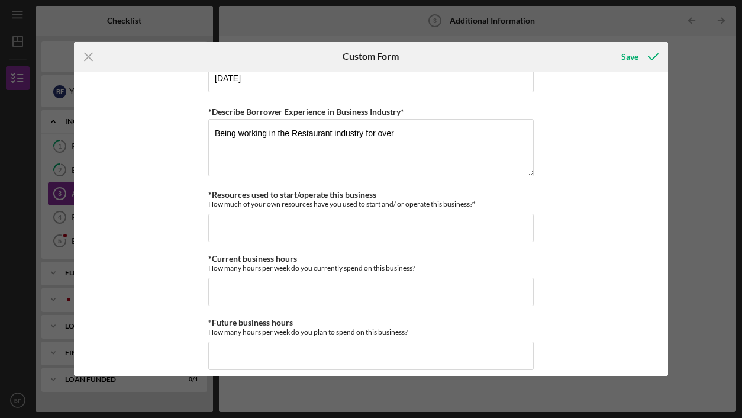
click at [432, 188] on div "Personal Information *Mobile Phone [PHONE_NUMBER] Phone What is the best number…" at bounding box center [371, 144] width 326 height 1712
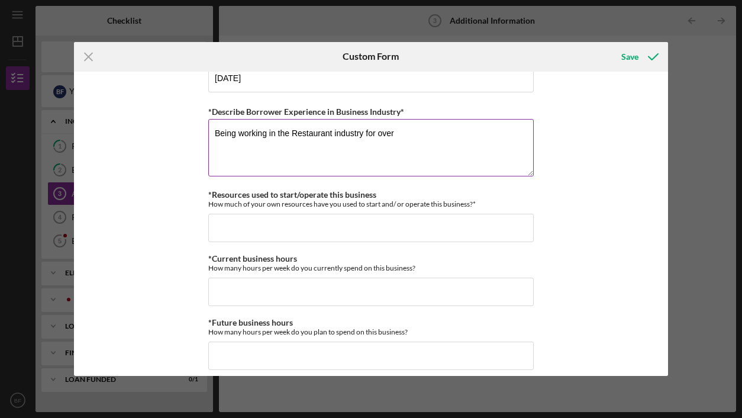
click at [430, 134] on textarea "Being working in the Restaurant industry for over" at bounding box center [371, 147] width 326 height 57
drag, startPoint x: 252, startPoint y: 145, endPoint x: 231, endPoint y: 164, distance: 28.5
click at [231, 164] on textarea "Being working in the Restaurant industry for over 15 years. I help cook and ser…" at bounding box center [371, 147] width 326 height 57
drag, startPoint x: 282, startPoint y: 144, endPoint x: 233, endPoint y: 147, distance: 48.6
click at [233, 147] on textarea "Being working in the Restaurant industry for over 15 years. I help cook and ser…" at bounding box center [371, 147] width 326 height 57
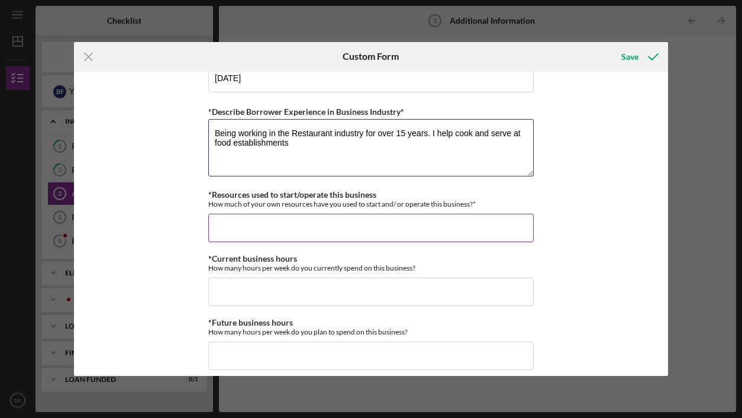
type textarea "Being working in the Restaurant industry for over 15 years. I help cook and ser…"
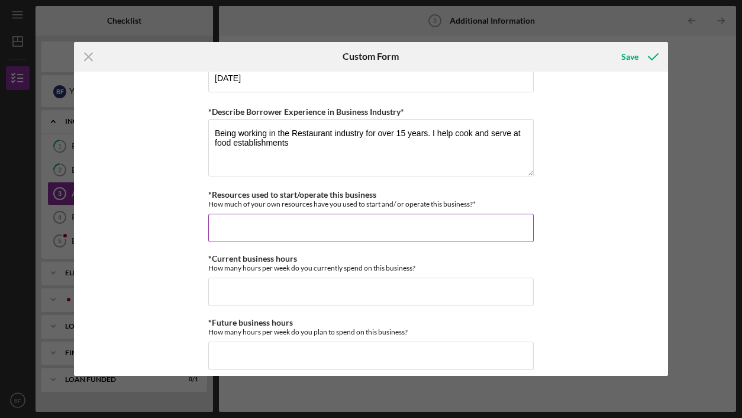
click at [253, 226] on input "*Resources used to start/operate this business" at bounding box center [371, 228] width 326 height 28
type input "$500"
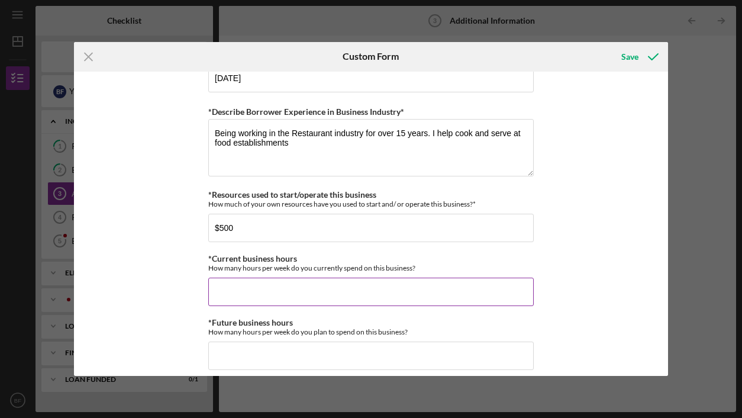
click at [240, 301] on input "*Current business hours" at bounding box center [371, 292] width 326 height 28
type input "40"
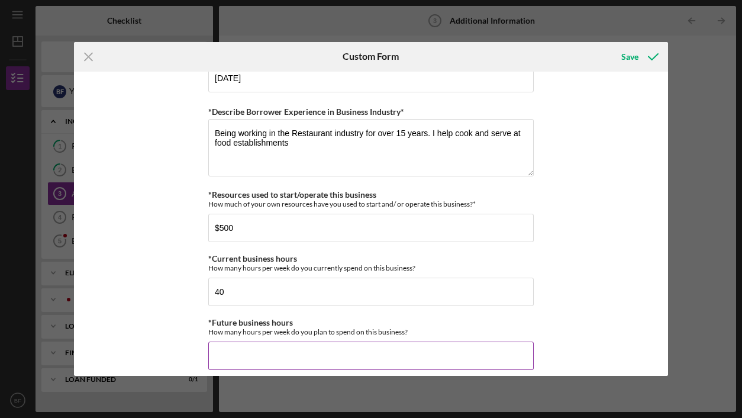
click at [223, 349] on input "*Future business hours" at bounding box center [371, 356] width 326 height 28
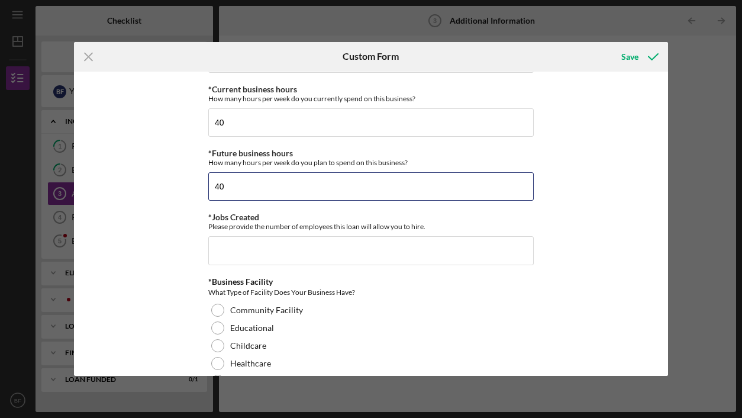
scroll to position [987, 0]
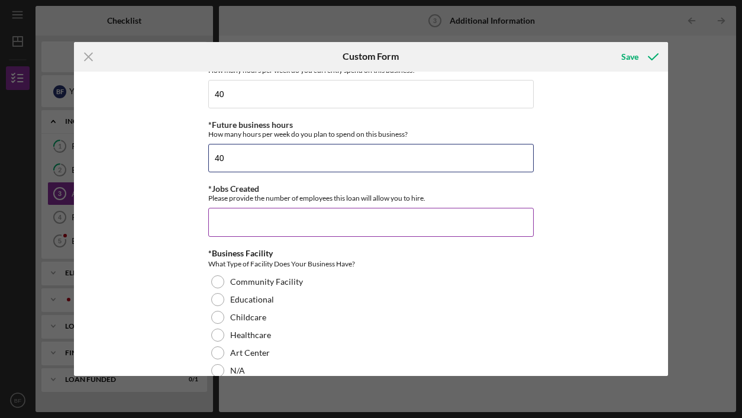
type input "40"
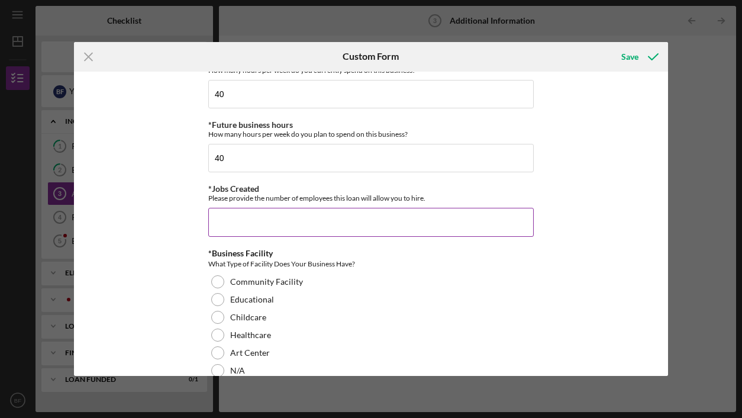
click at [266, 223] on input "*Jobs Created" at bounding box center [371, 222] width 326 height 28
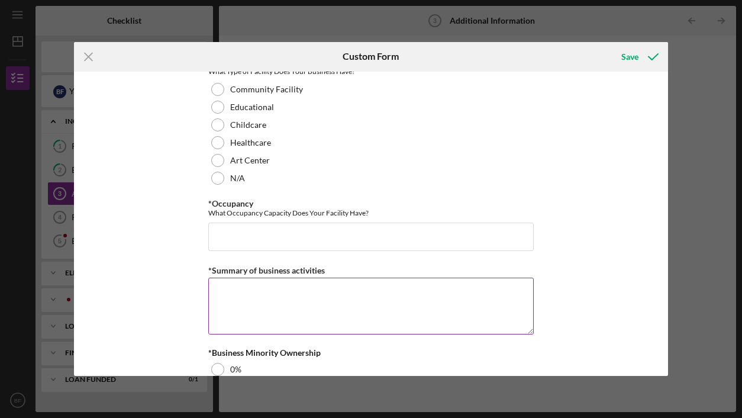
scroll to position [1184, 0]
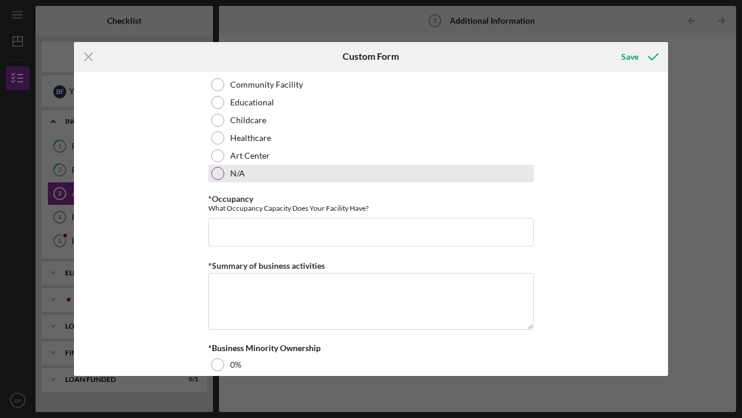
type input "10"
click at [218, 174] on div at bounding box center [217, 173] width 13 height 13
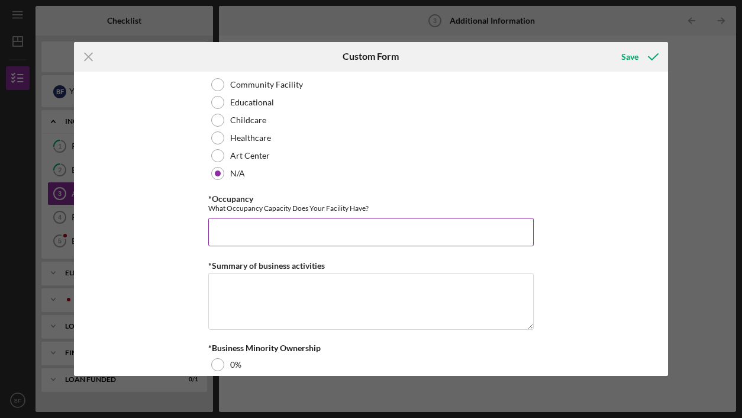
click at [224, 229] on input "*Occupancy" at bounding box center [371, 232] width 326 height 28
type input "50"
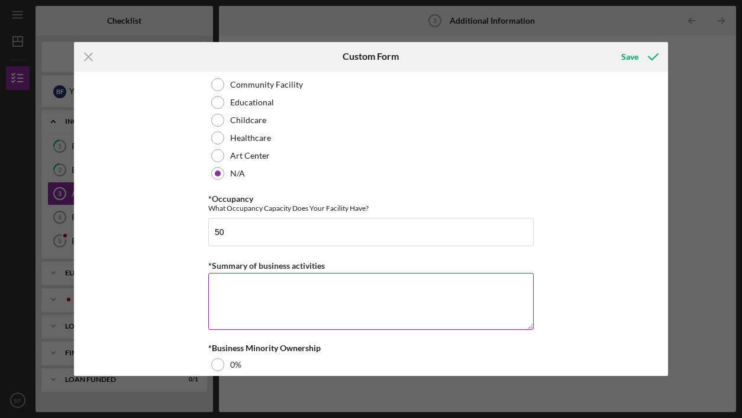
click at [253, 285] on textarea "*Summary of business activities" at bounding box center [371, 301] width 326 height 57
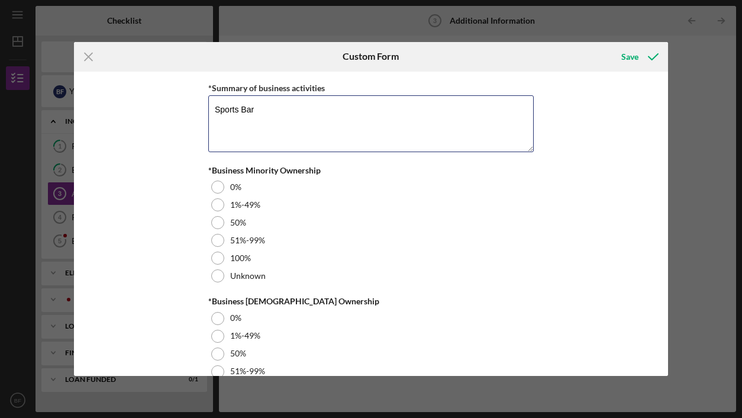
scroll to position [1381, 0]
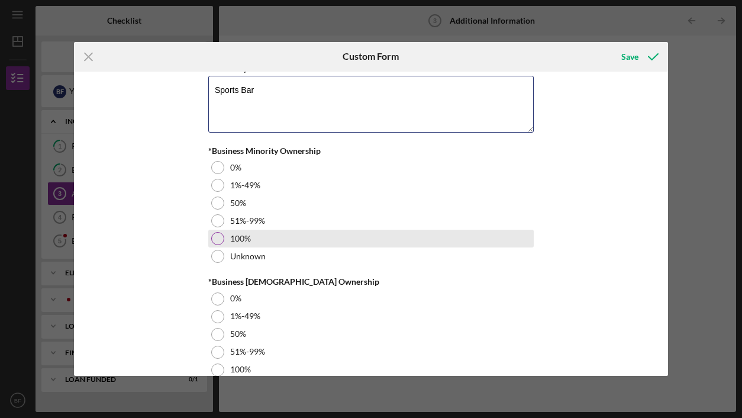
type textarea "Sports Bar"
click at [218, 244] on div at bounding box center [217, 238] width 13 height 13
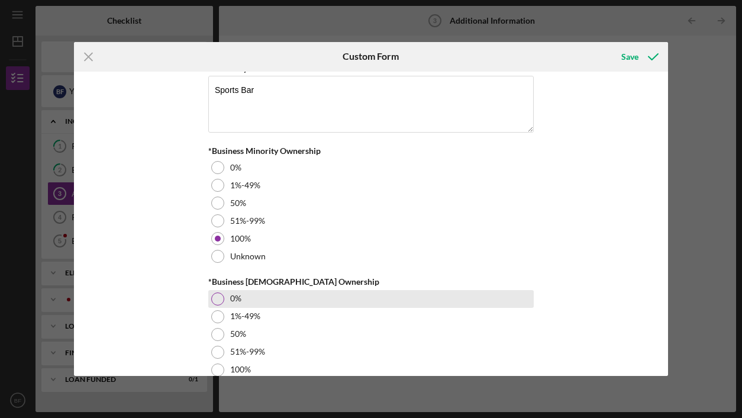
click at [214, 297] on div at bounding box center [217, 298] width 13 height 13
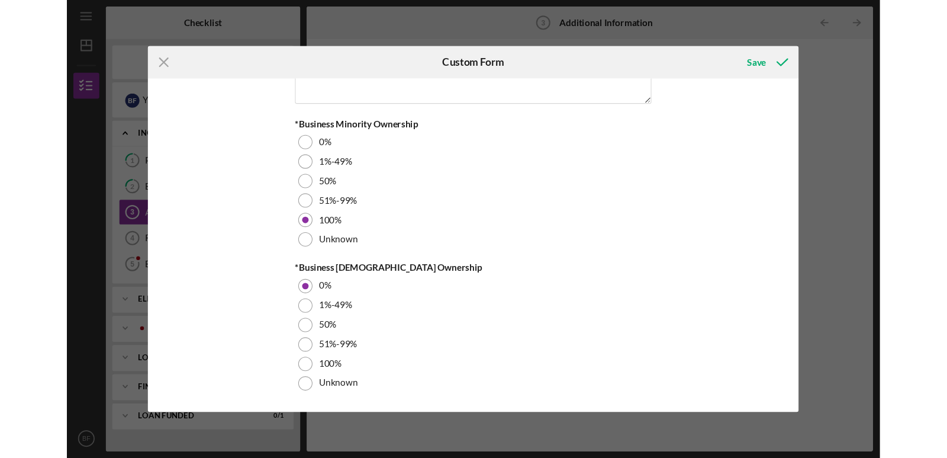
scroll to position [1388, 0]
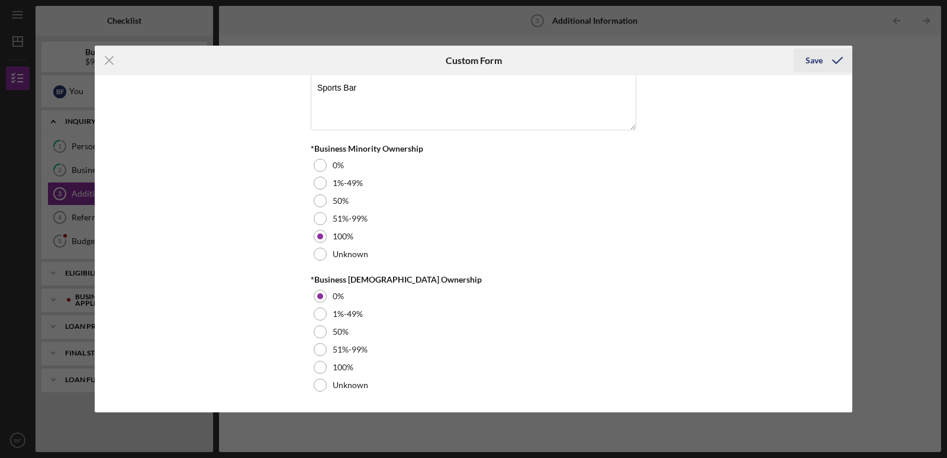
click at [813, 65] on div "Save" at bounding box center [814, 61] width 17 height 24
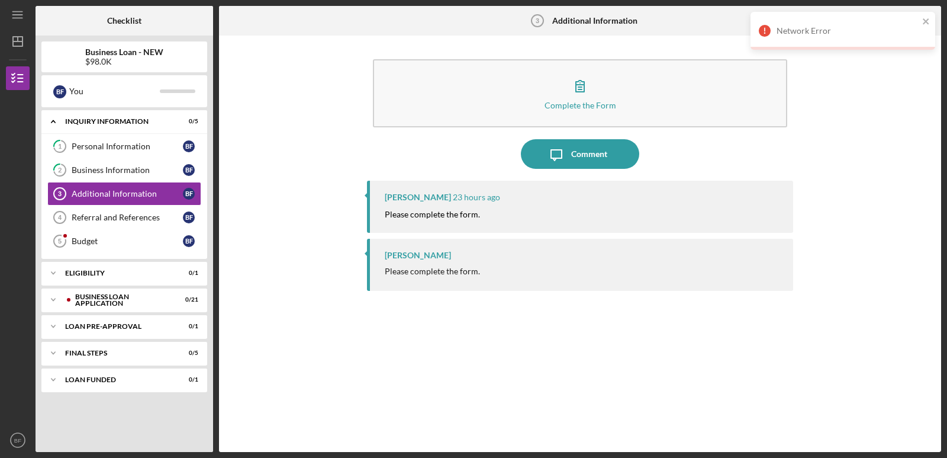
click at [344, 168] on div "Complete the Form Form Icon/Message Comment [PERSON_NAME] 23 hours ago Please c…" at bounding box center [580, 243] width 710 height 404
click at [85, 188] on link "Additional Information 3 Additional Information B F" at bounding box center [124, 194] width 154 height 24
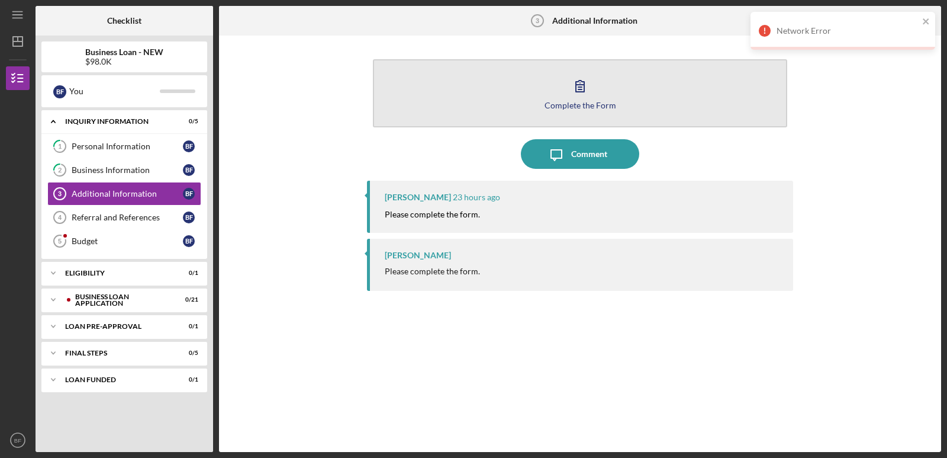
click at [584, 98] on icon "button" at bounding box center [580, 86] width 30 height 30
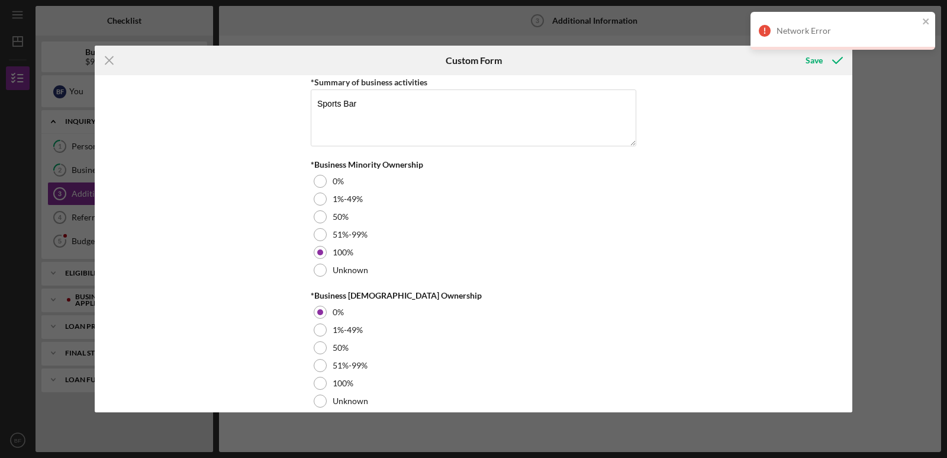
scroll to position [1387, 0]
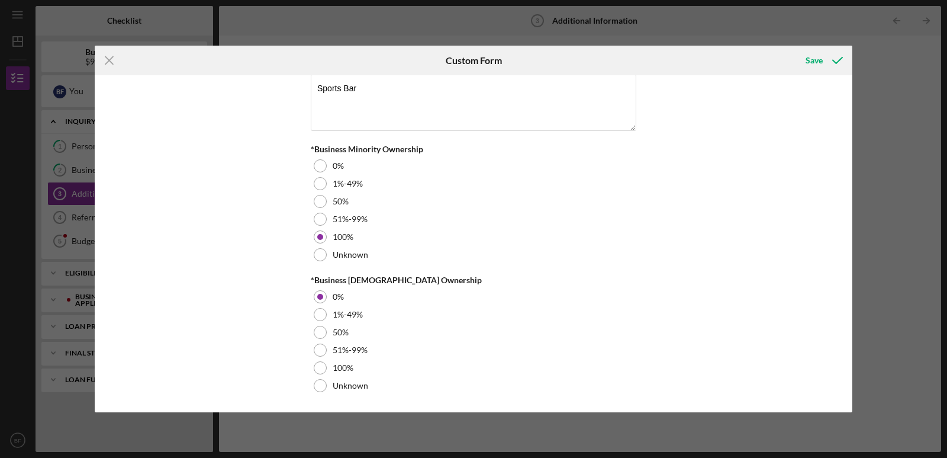
click at [822, 61] on div "Save" at bounding box center [814, 61] width 17 height 24
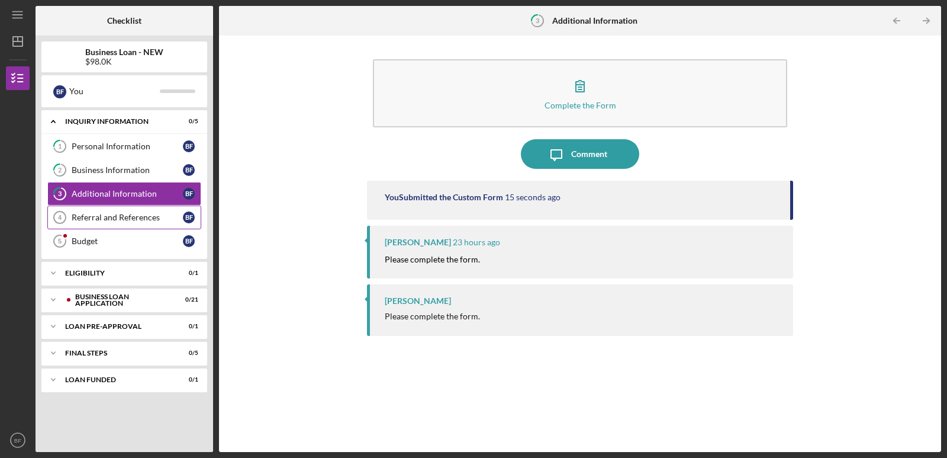
click at [100, 217] on div "Referral and References" at bounding box center [127, 217] width 111 height 9
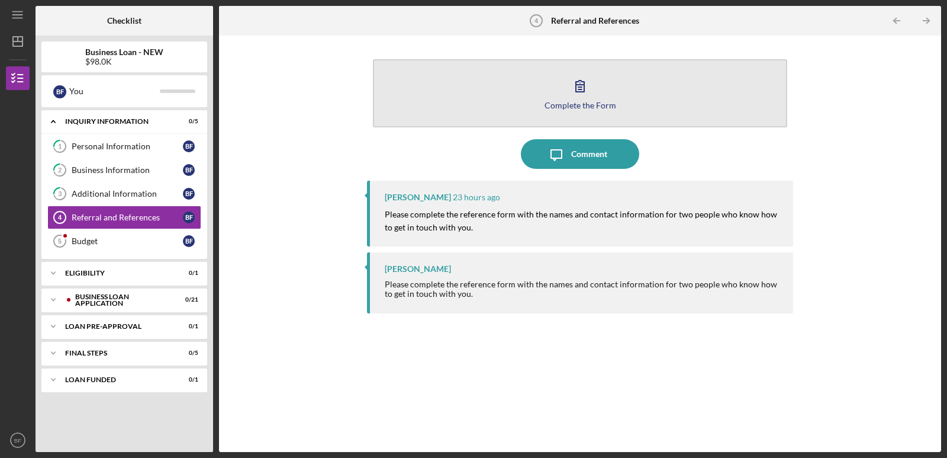
click at [561, 104] on div "Complete the Form" at bounding box center [581, 105] width 72 height 9
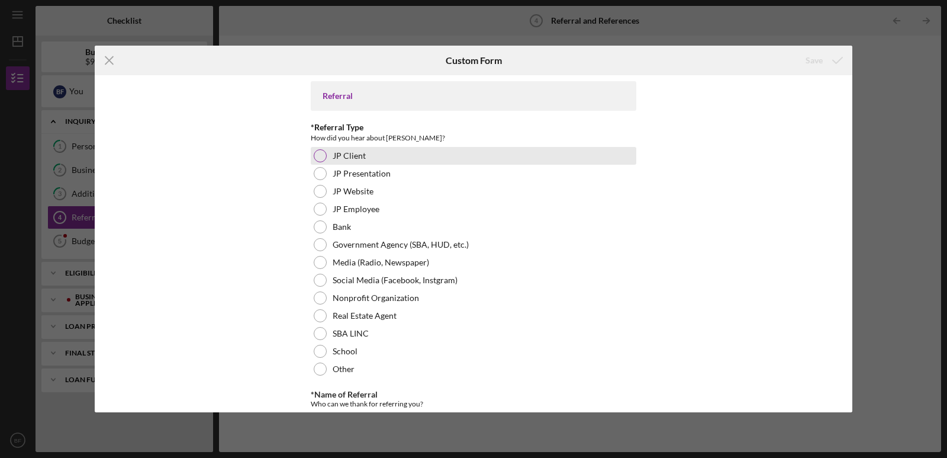
click at [320, 157] on div at bounding box center [320, 155] width 13 height 13
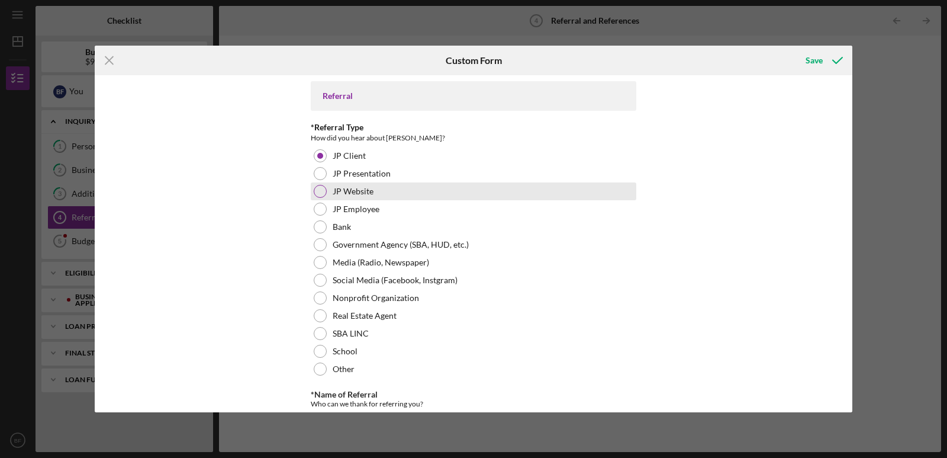
click at [314, 189] on div at bounding box center [320, 191] width 13 height 13
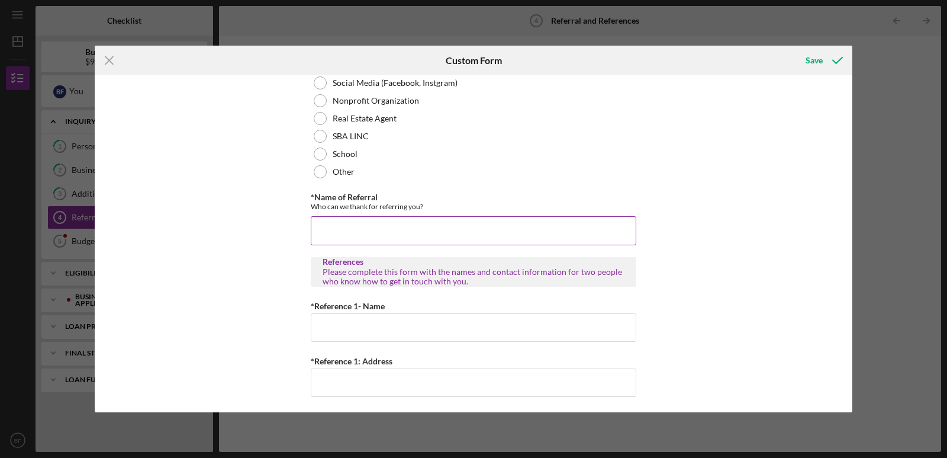
click at [345, 234] on input "*Name of Referral" at bounding box center [474, 230] width 326 height 28
type input "[PERSON_NAME]"
click at [279, 240] on div "Referral *Referral Type How did you hear about [PERSON_NAME]? JP Client JP Pres…" at bounding box center [474, 243] width 758 height 336
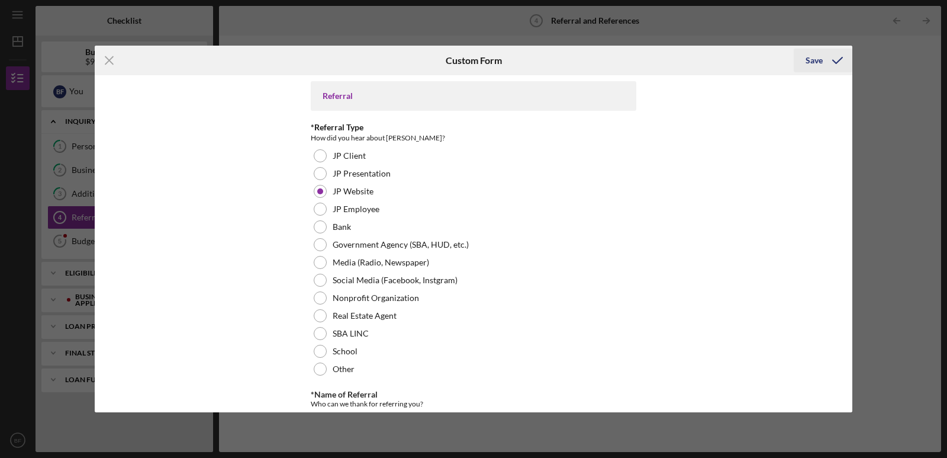
click at [807, 59] on div "Save" at bounding box center [814, 61] width 17 height 24
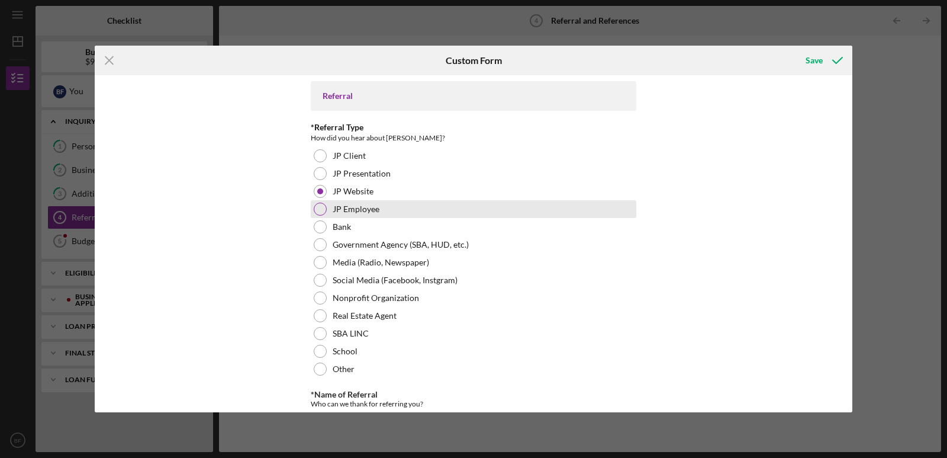
click at [314, 209] on div at bounding box center [320, 208] width 13 height 13
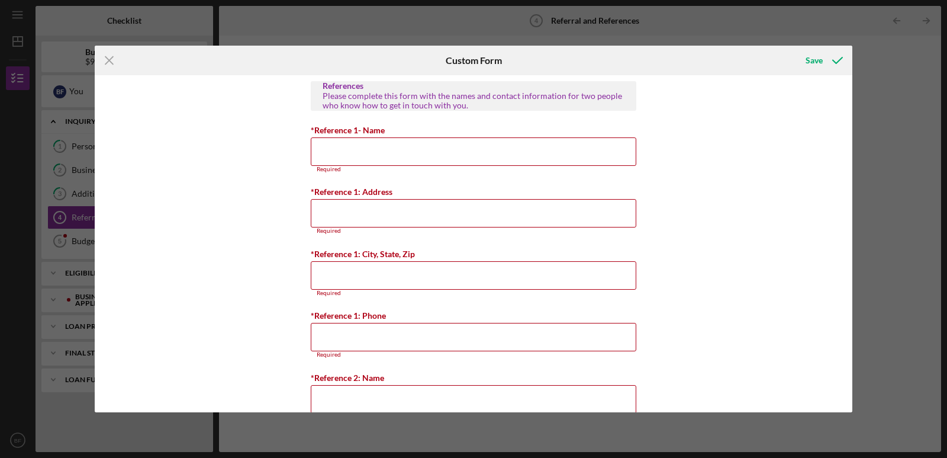
scroll to position [395, 0]
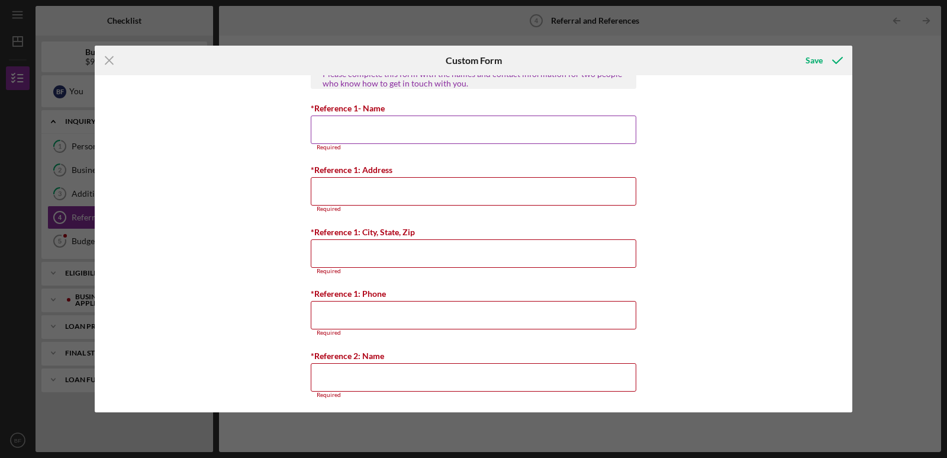
click at [349, 130] on input "*Reference 1- Name" at bounding box center [474, 129] width 326 height 28
paste input "[PERSON_NAME]"
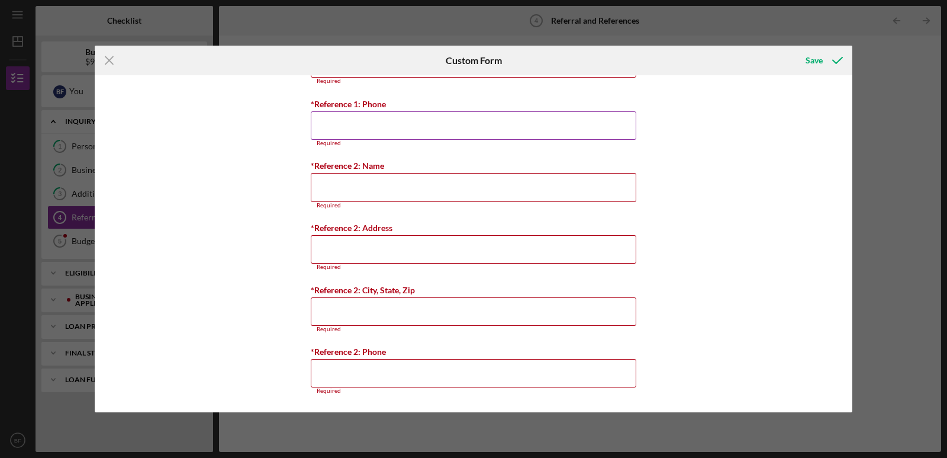
scroll to position [183, 0]
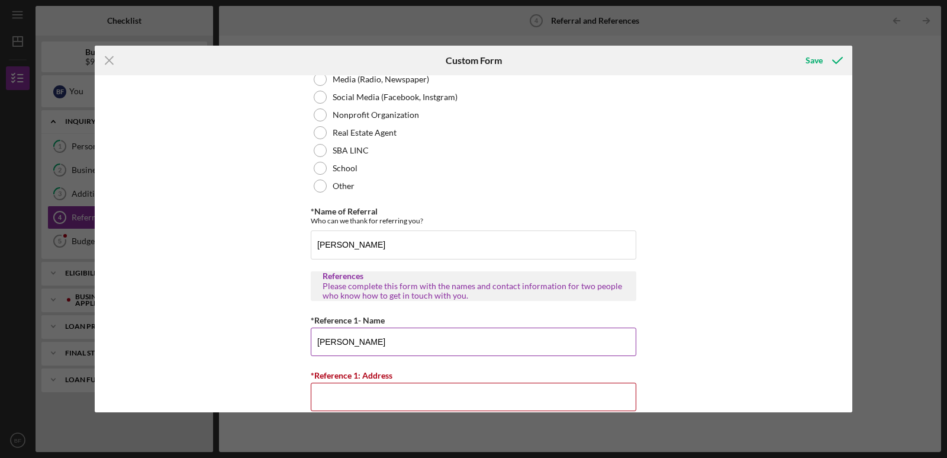
drag, startPoint x: 376, startPoint y: 345, endPoint x: 341, endPoint y: 339, distance: 35.4
click at [341, 340] on input "[PERSON_NAME]" at bounding box center [474, 341] width 326 height 28
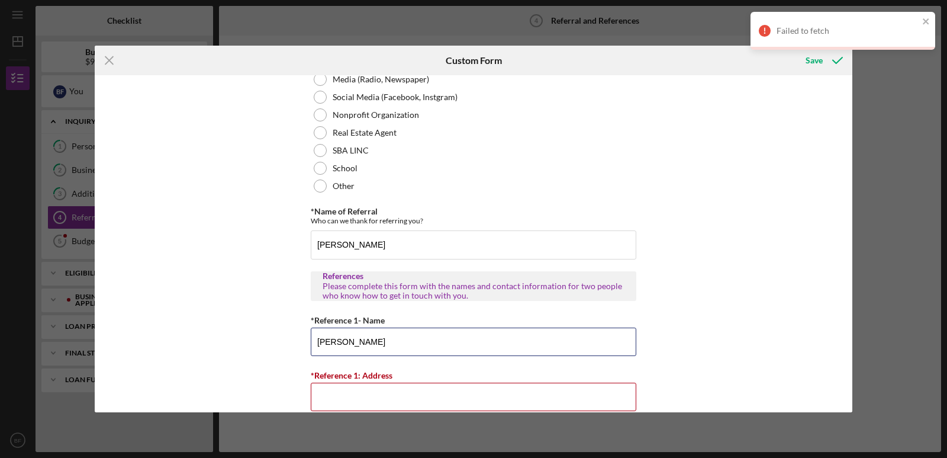
drag, startPoint x: 337, startPoint y: 341, endPoint x: 279, endPoint y: 336, distance: 57.7
click at [279, 335] on div "Referral *Referral Type How did you hear about [PERSON_NAME]? JP Client JP Pres…" at bounding box center [474, 243] width 758 height 336
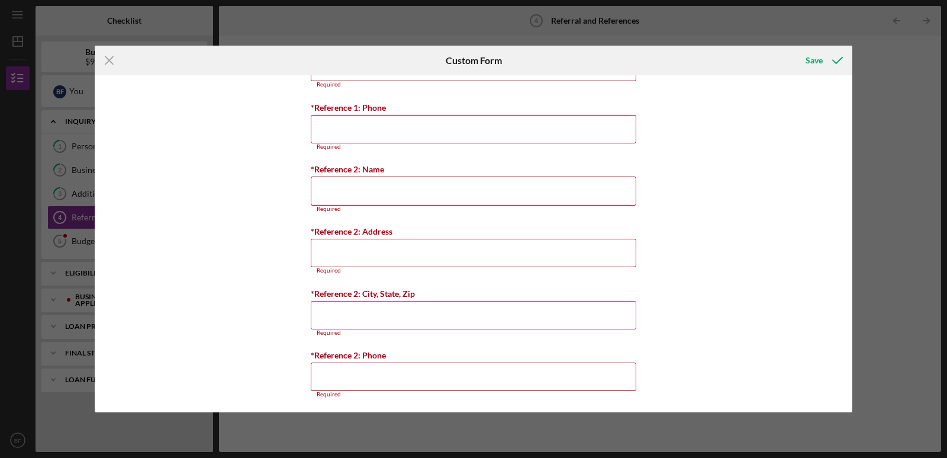
scroll to position [578, 0]
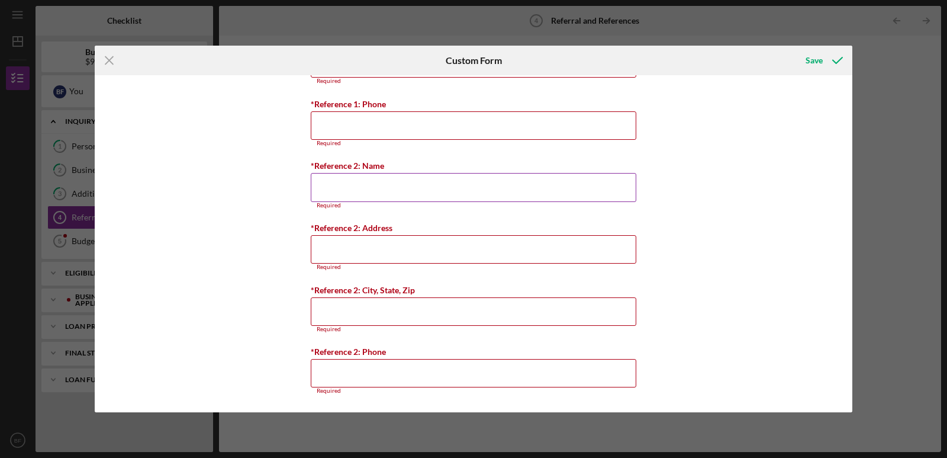
type input "[PERSON_NAME]"
click at [361, 184] on input "*Reference 2: Name" at bounding box center [474, 187] width 326 height 28
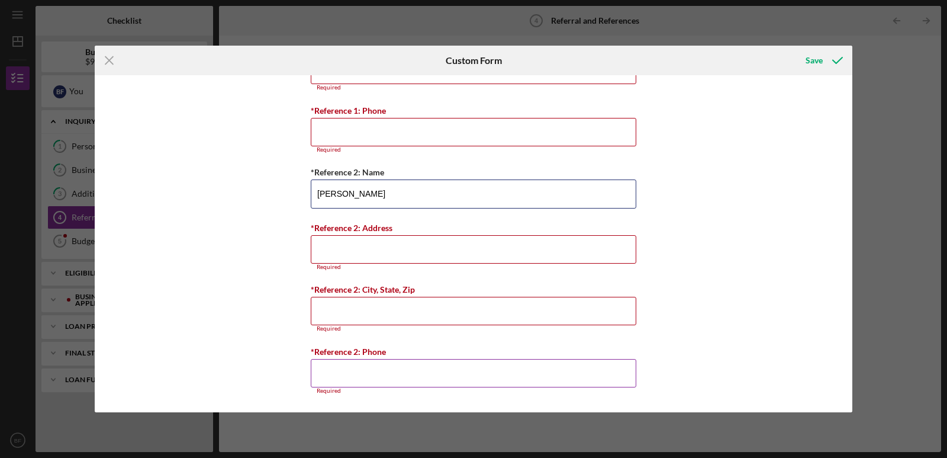
scroll to position [571, 0]
type input "[PERSON_NAME]"
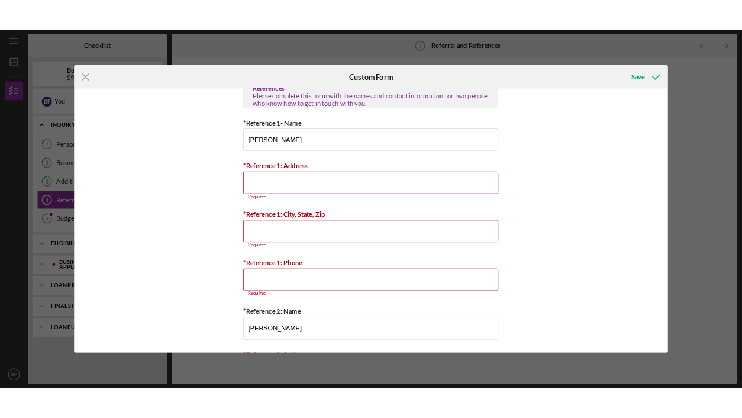
scroll to position [395, 0]
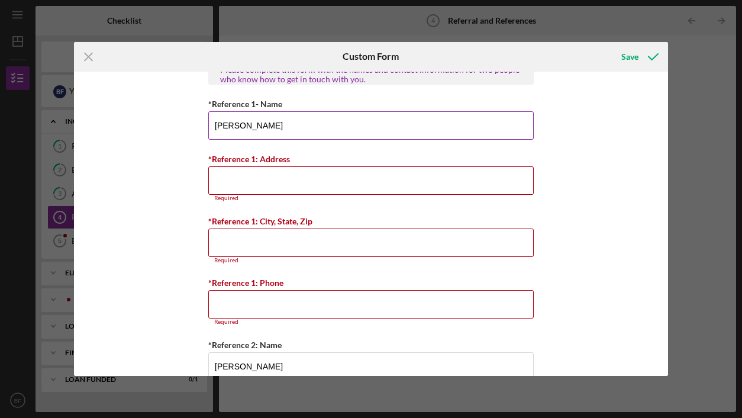
click at [278, 130] on input "[PERSON_NAME]" at bounding box center [371, 125] width 326 height 28
type input "[PERSON_NAME]"
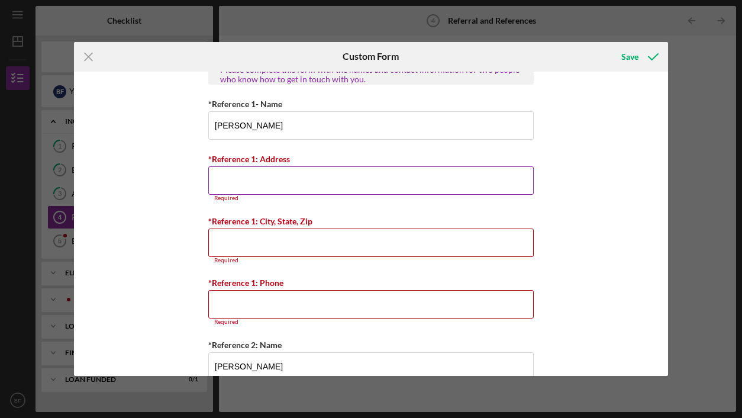
click at [250, 181] on input "*Reference 1: Address" at bounding box center [371, 180] width 326 height 28
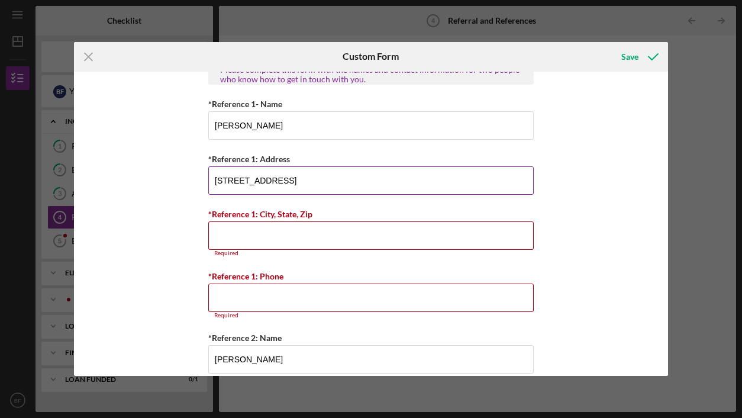
type input "[STREET_ADDRESS]"
click at [610, 45] on button "Save" at bounding box center [639, 57] width 59 height 24
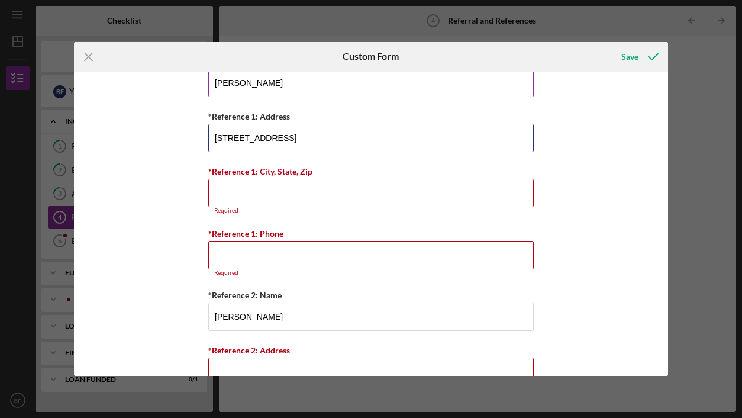
scroll to position [332, 0]
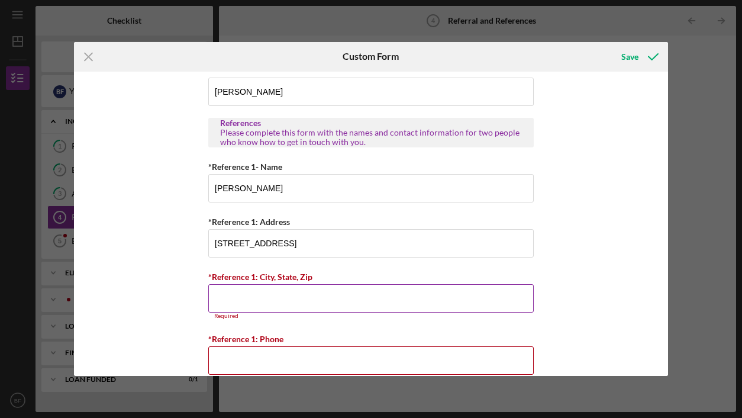
click at [256, 300] on input "*Reference 1: City, State, Zip" at bounding box center [371, 298] width 326 height 28
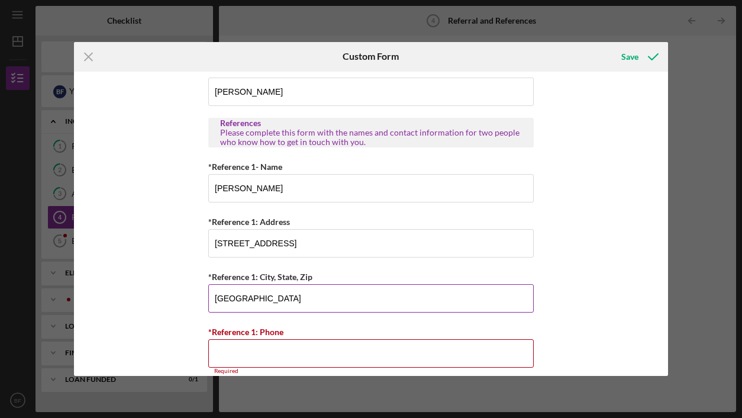
type input "[GEOGRAPHIC_DATA]"
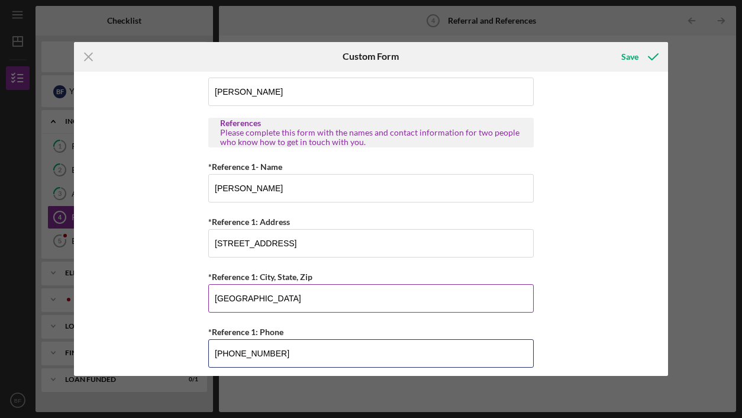
type input "[PHONE_NUMBER]"
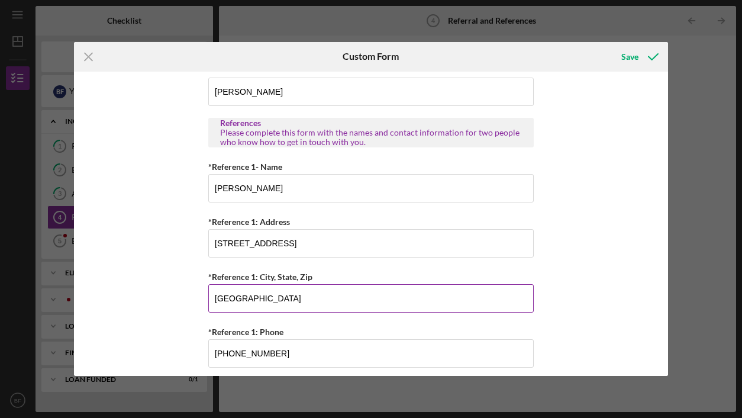
scroll to position [517, 0]
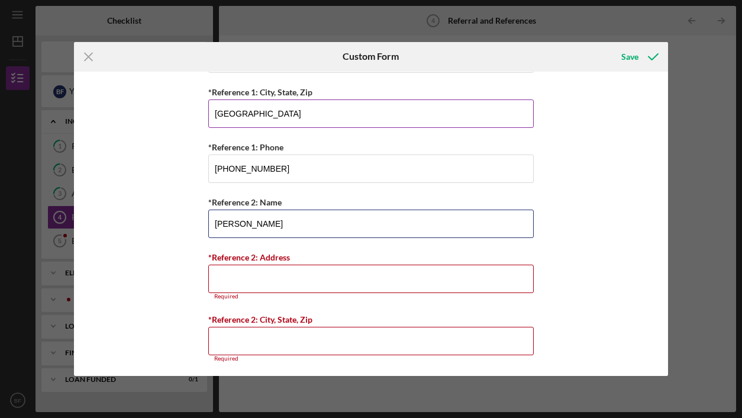
type input "[PERSON_NAME]"
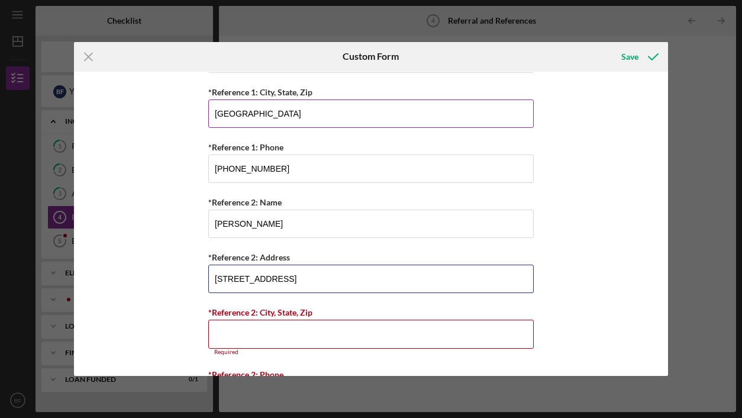
click at [610, 45] on button "Save" at bounding box center [639, 57] width 59 height 24
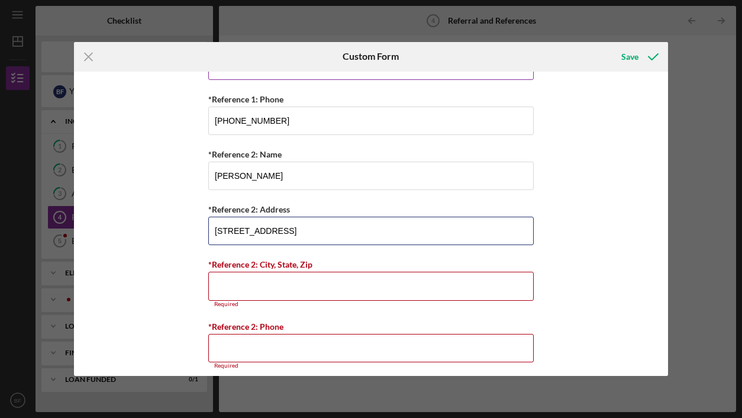
scroll to position [575, 0]
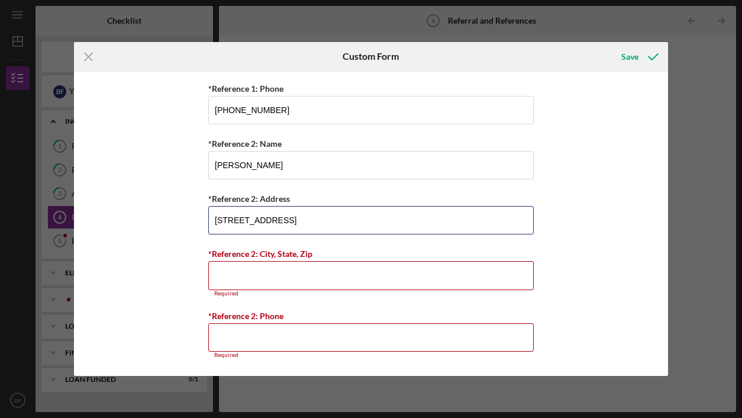
type input "[STREET_ADDRESS]"
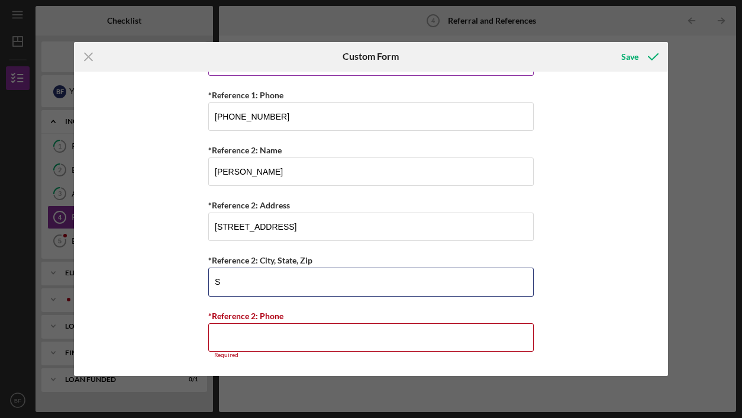
scroll to position [569, 0]
type input "[GEOGRAPHIC_DATA]"
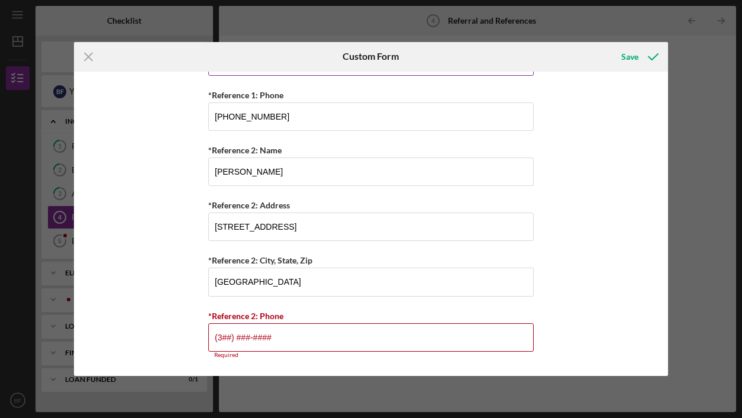
scroll to position [562, 0]
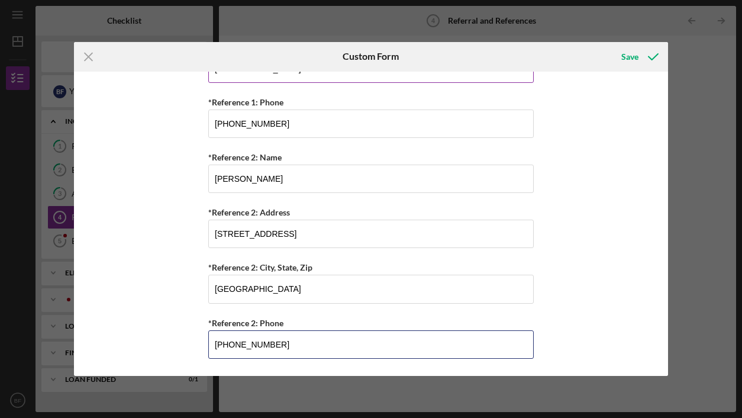
type input "[PHONE_NUMBER]"
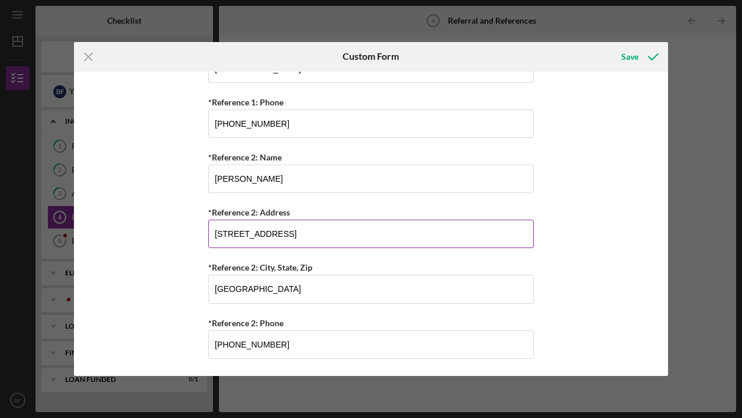
click at [391, 233] on input "[STREET_ADDRESS]" at bounding box center [371, 234] width 326 height 28
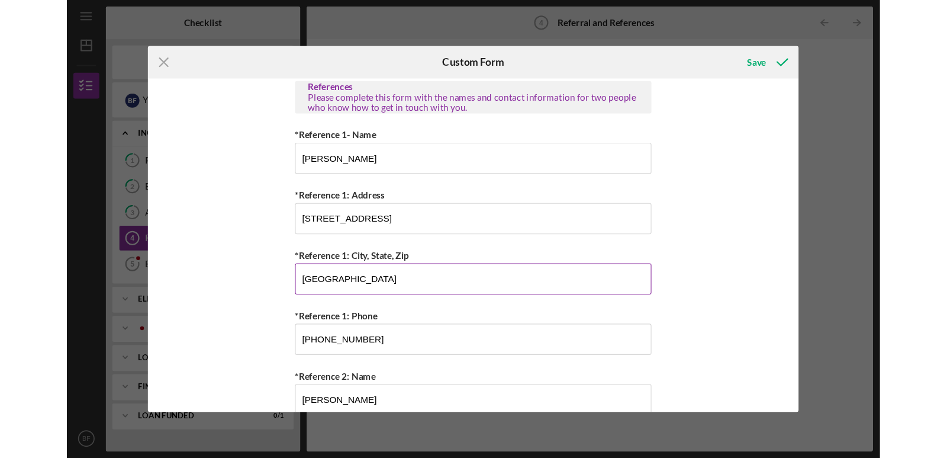
scroll to position [365, 0]
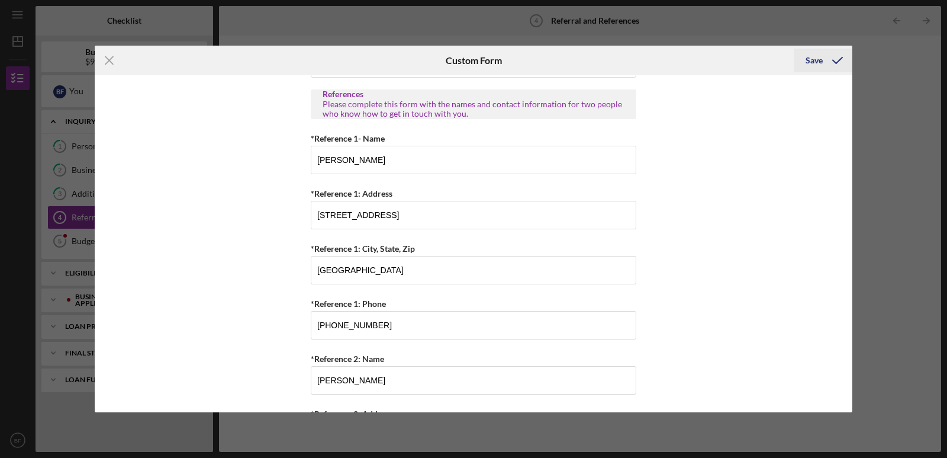
type input "[STREET_ADDRESS]"
click at [820, 62] on div "Save" at bounding box center [814, 61] width 17 height 24
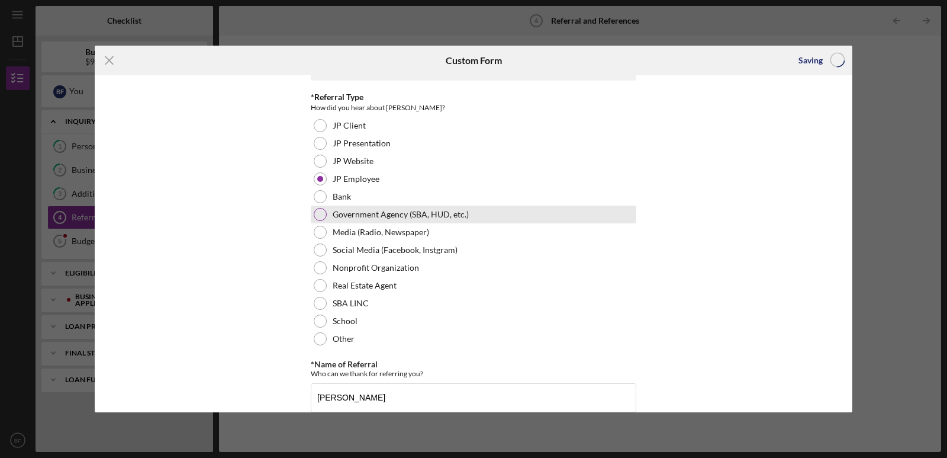
scroll to position [0, 0]
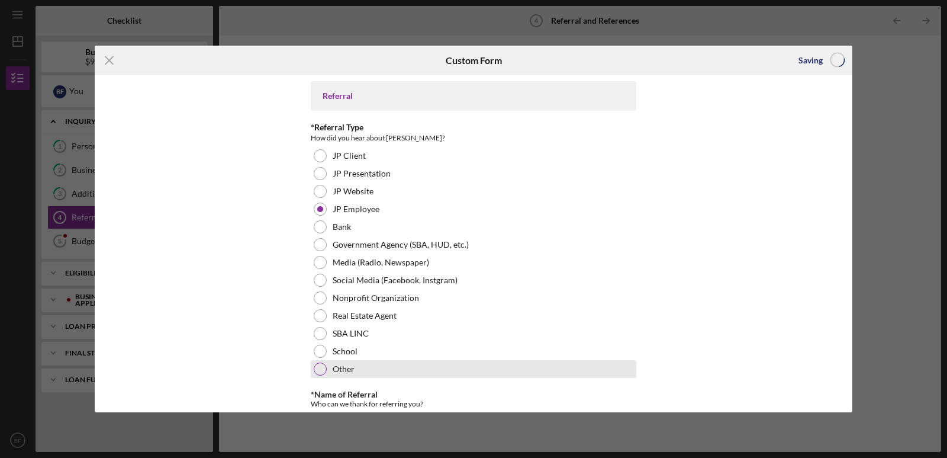
click at [316, 368] on div at bounding box center [320, 368] width 13 height 13
click at [317, 368] on div at bounding box center [320, 369] width 6 height 6
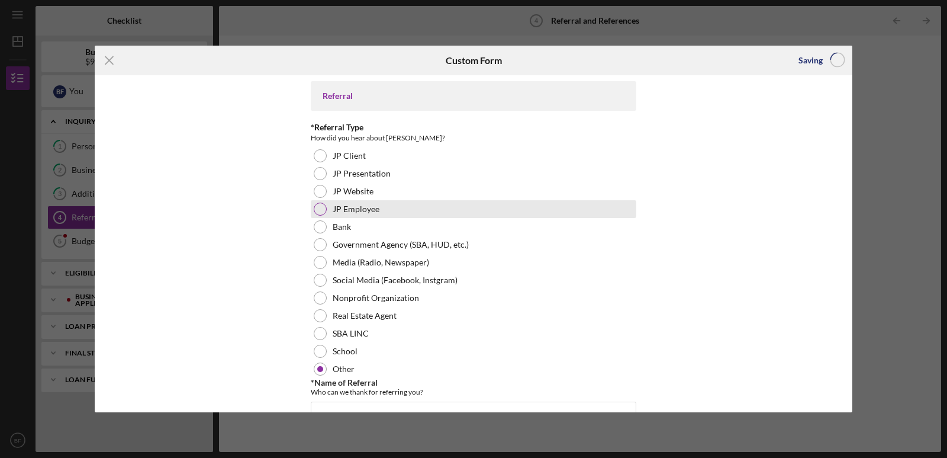
click at [318, 207] on div at bounding box center [320, 208] width 13 height 13
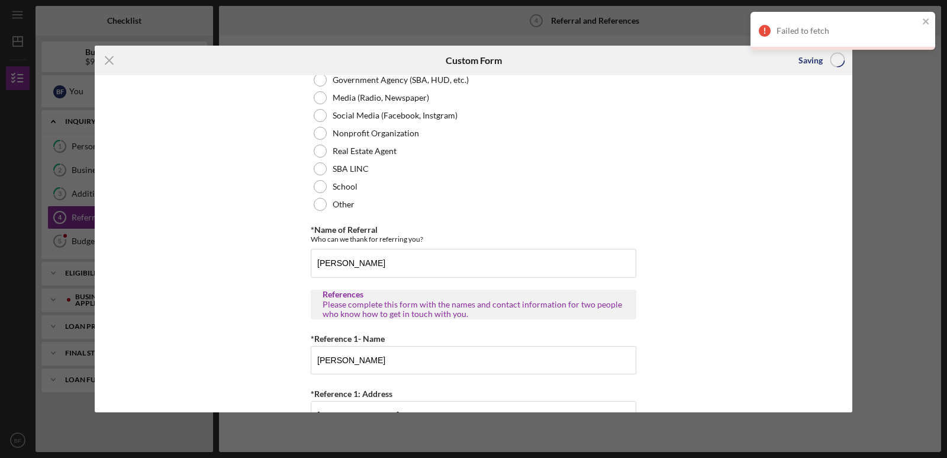
scroll to position [197, 0]
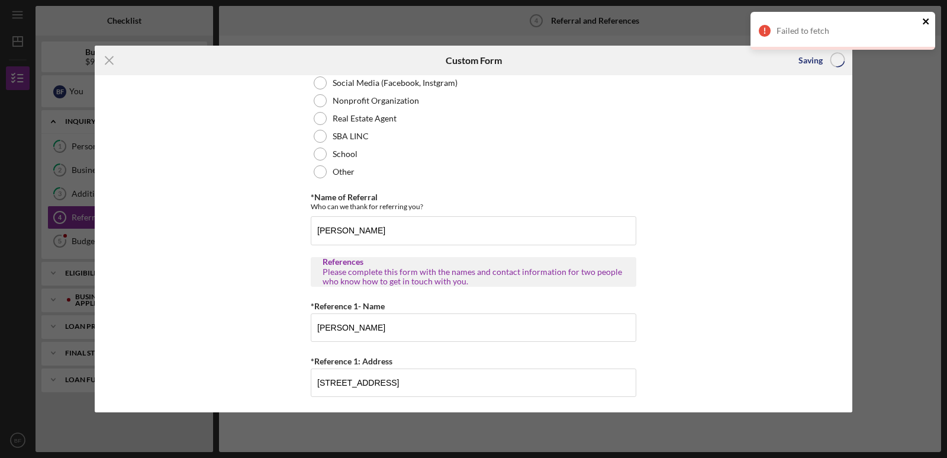
click at [926, 19] on icon "close" at bounding box center [926, 21] width 8 height 9
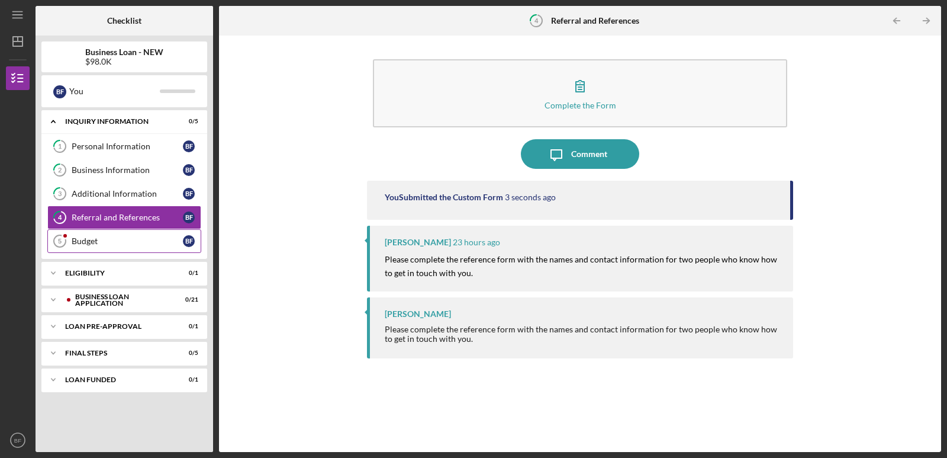
click at [89, 243] on div "Budget" at bounding box center [127, 240] width 111 height 9
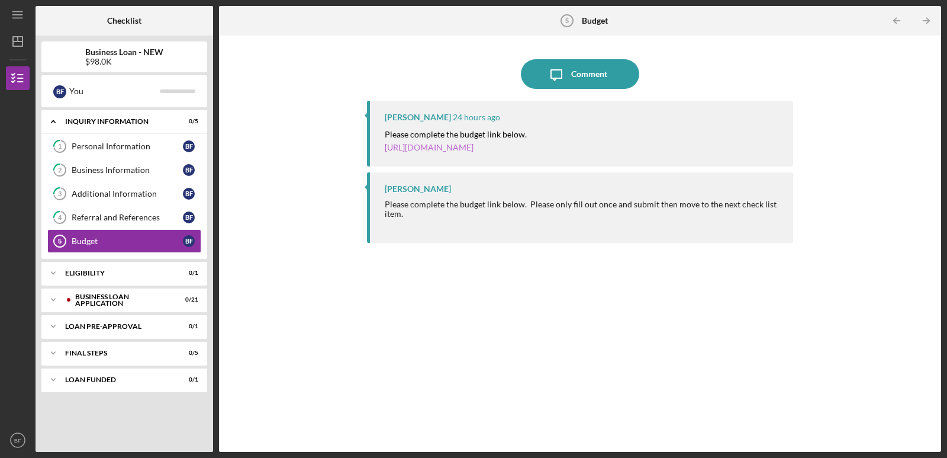
click at [407, 147] on link "[URL][DOMAIN_NAME]" at bounding box center [429, 147] width 89 height 10
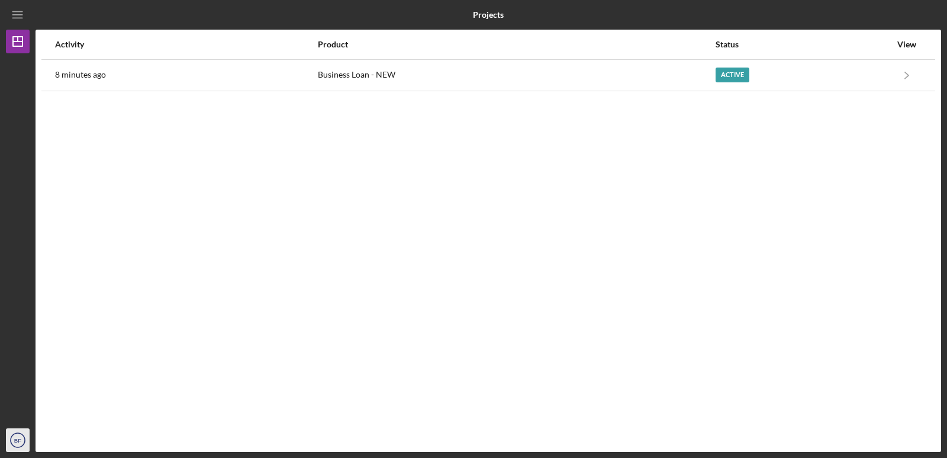
click at [24, 439] on icon "BF" at bounding box center [18, 440] width 24 height 30
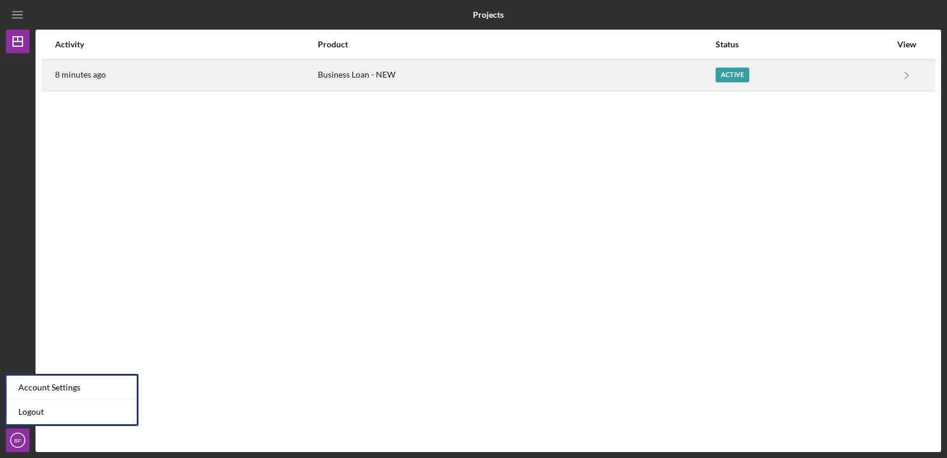
click at [462, 81] on div "Business Loan - NEW" at bounding box center [516, 75] width 397 height 30
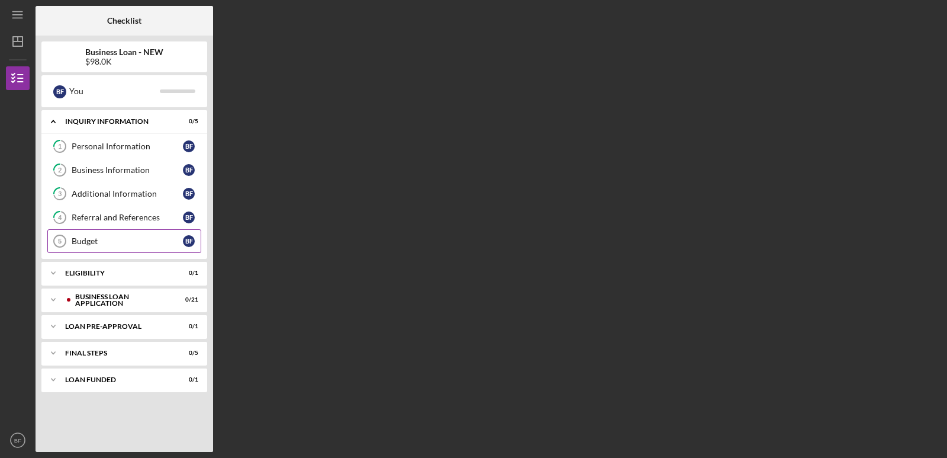
click at [92, 236] on link "Budget 5 Budget B F" at bounding box center [124, 241] width 154 height 24
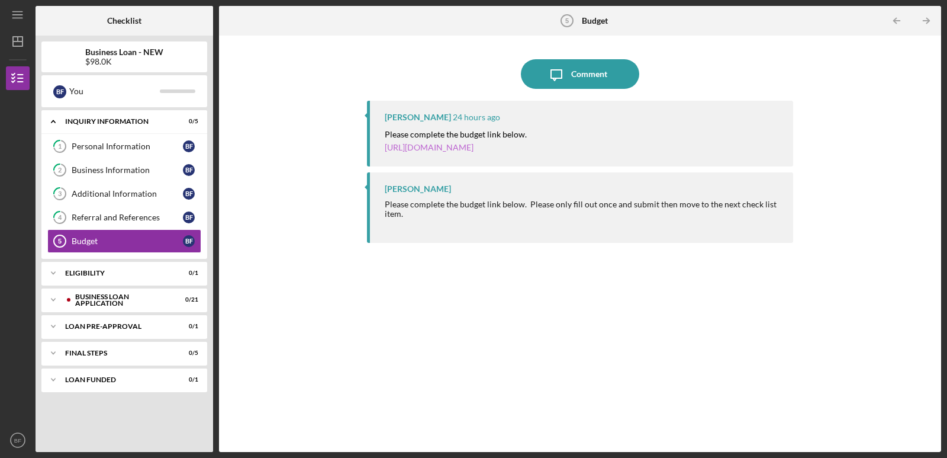
click at [474, 147] on link "https://justinepetersen.tfaforms.net/21?serviceID=a1gPC000009WiiI" at bounding box center [429, 147] width 89 height 10
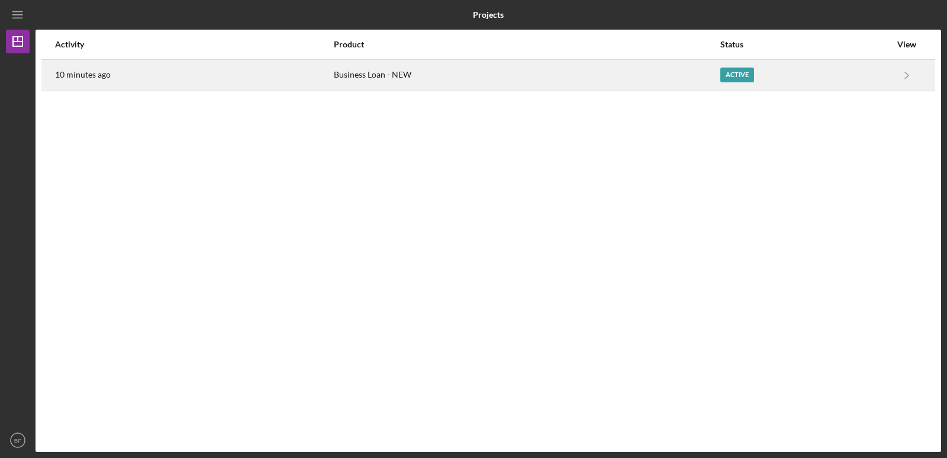
click at [445, 83] on div "Business Loan - NEW" at bounding box center [526, 75] width 385 height 30
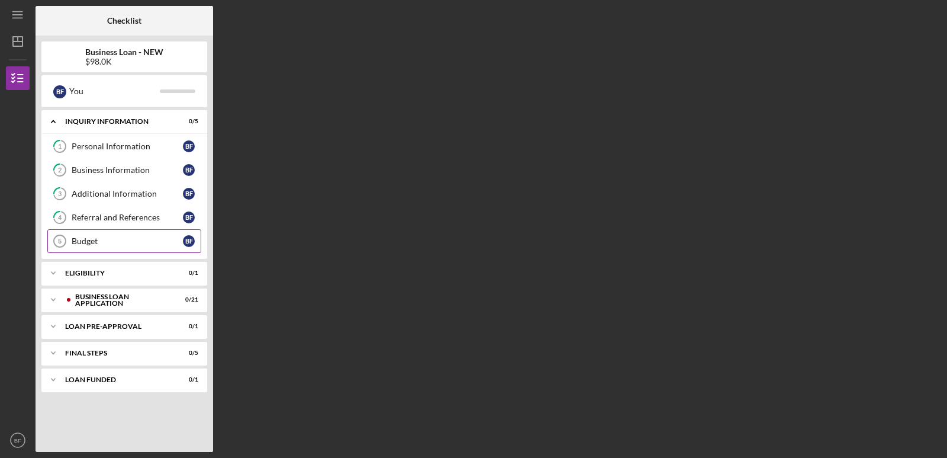
click at [91, 242] on div "Budget" at bounding box center [127, 240] width 111 height 9
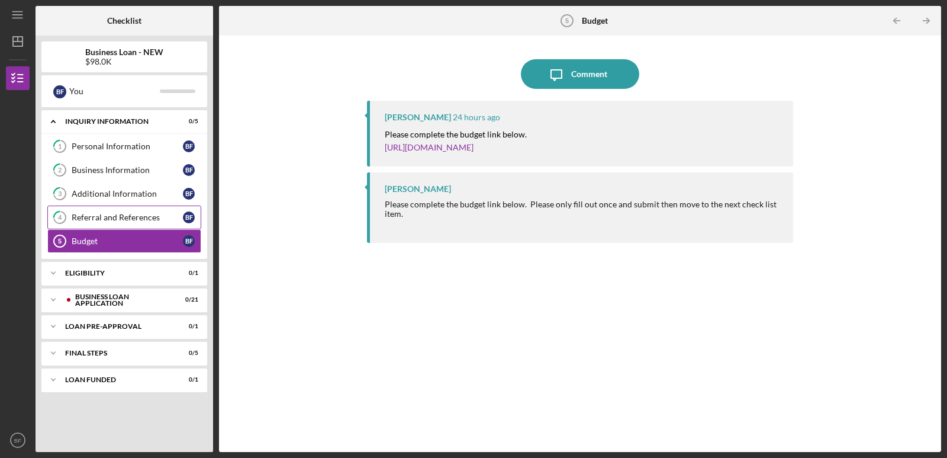
click at [98, 217] on div "Referral and References" at bounding box center [127, 217] width 111 height 9
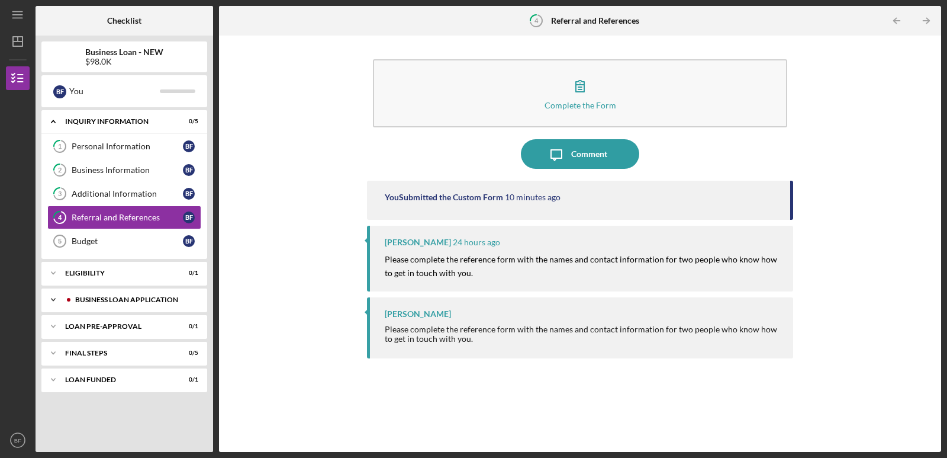
click at [93, 295] on div "Icon/Expander BUSINESS LOAN APPLICATION 0 / 21" at bounding box center [124, 300] width 166 height 24
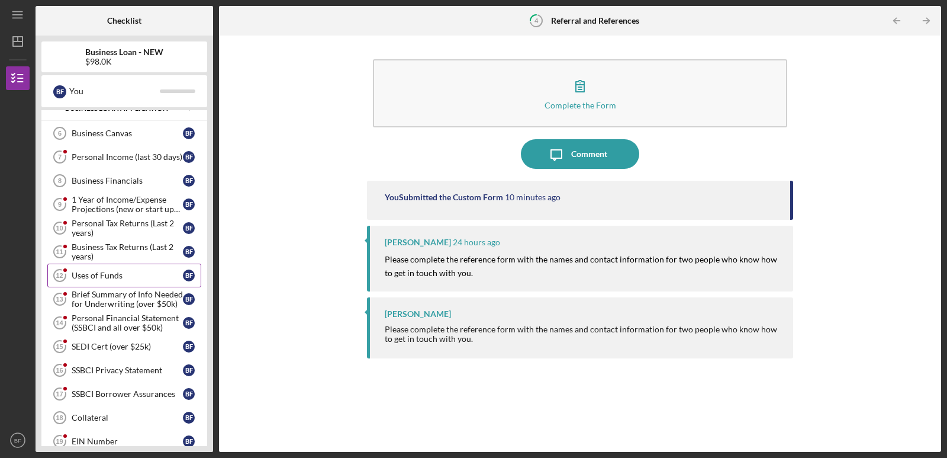
scroll to position [197, 0]
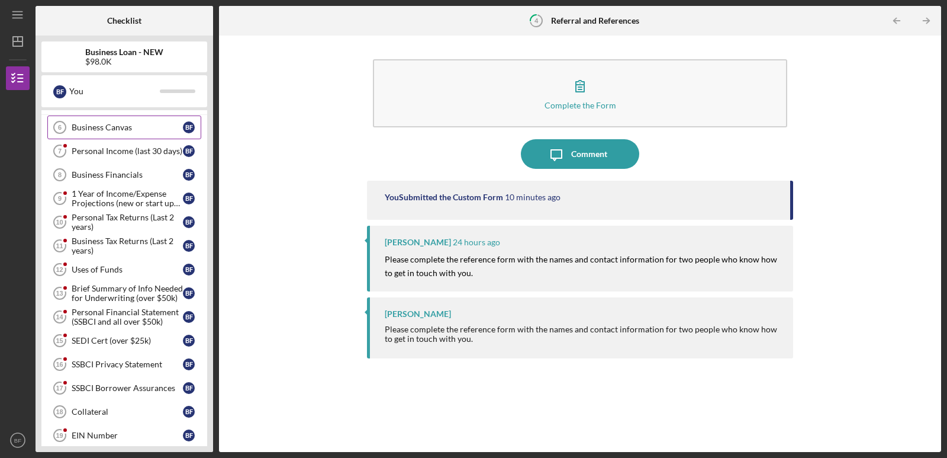
click at [93, 128] on div "Business Canvas" at bounding box center [127, 127] width 111 height 9
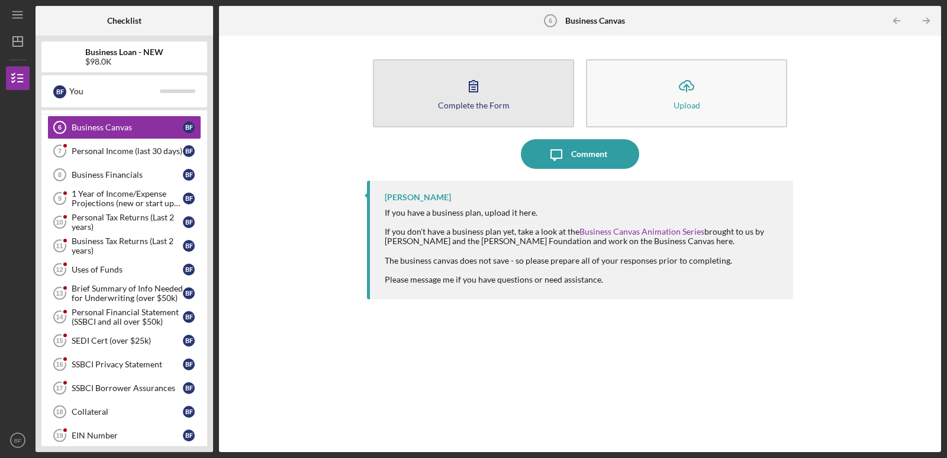
click at [469, 98] on icon "button" at bounding box center [474, 86] width 30 height 30
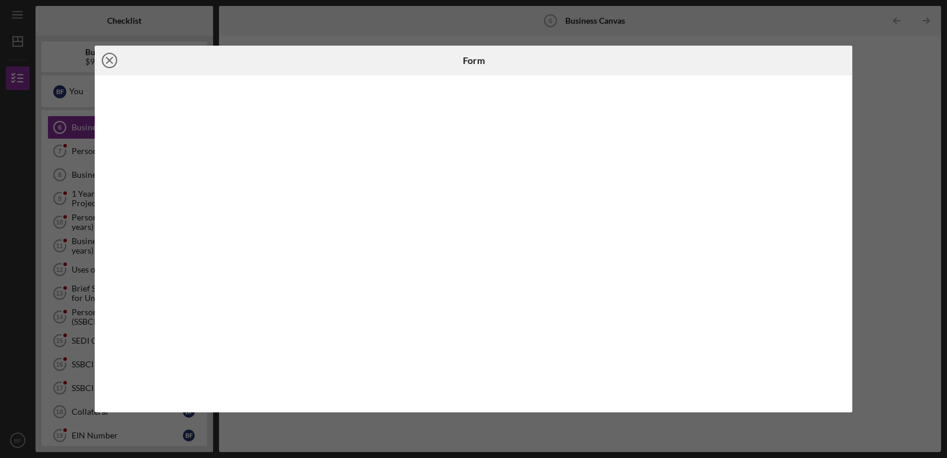
click at [108, 55] on icon "Icon/Close" at bounding box center [110, 61] width 30 height 30
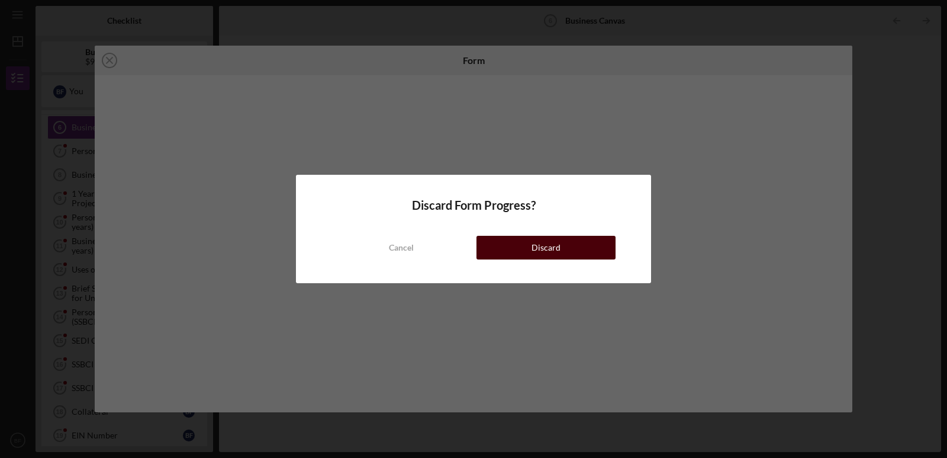
click at [512, 245] on button "Discard" at bounding box center [546, 248] width 139 height 24
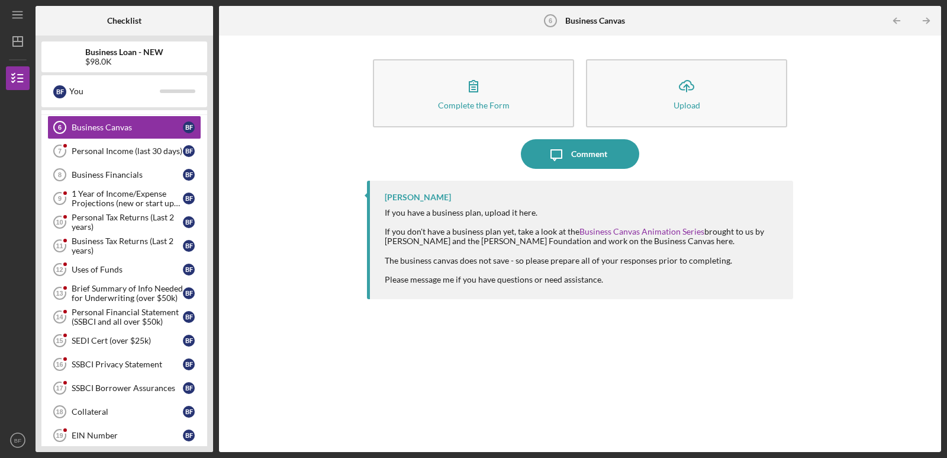
drag, startPoint x: 301, startPoint y: 166, endPoint x: 292, endPoint y: 163, distance: 9.4
click at [300, 166] on div "Complete the Form Form Icon/Upload Upload Icon/Message Comment Travis Williams …" at bounding box center [580, 243] width 710 height 404
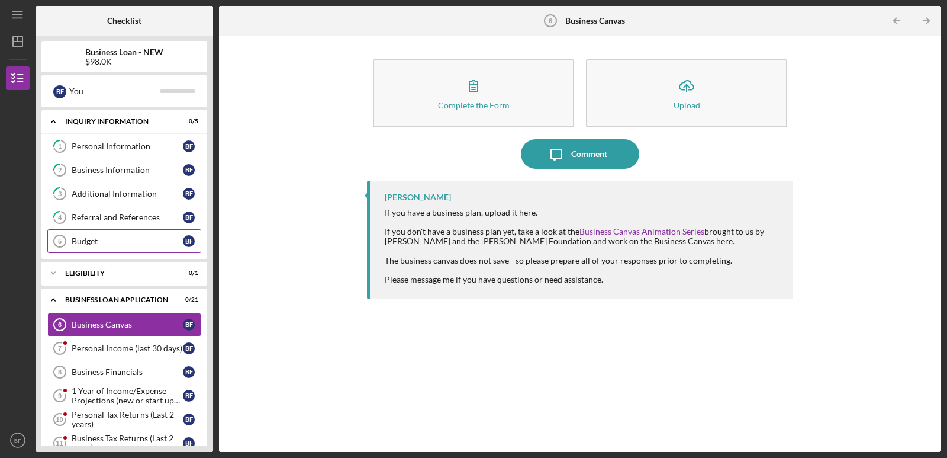
click at [85, 237] on div "Budget" at bounding box center [127, 240] width 111 height 9
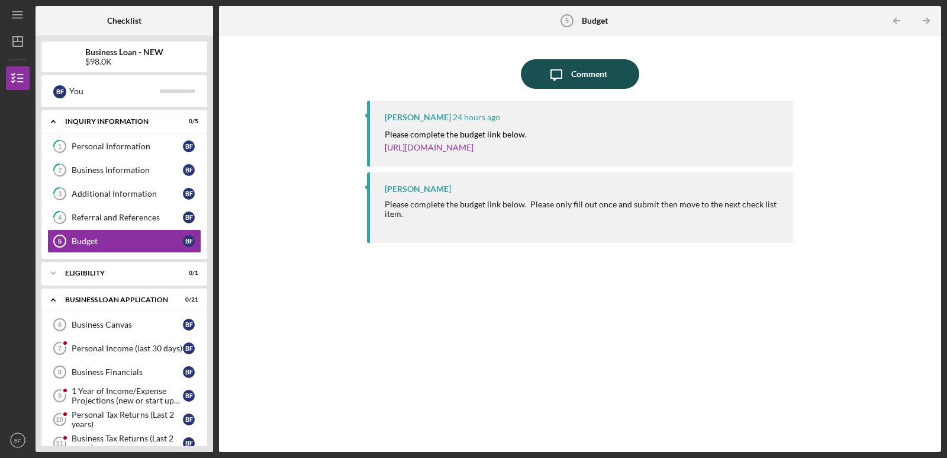
click at [549, 73] on icon "Icon/Message" at bounding box center [557, 74] width 30 height 30
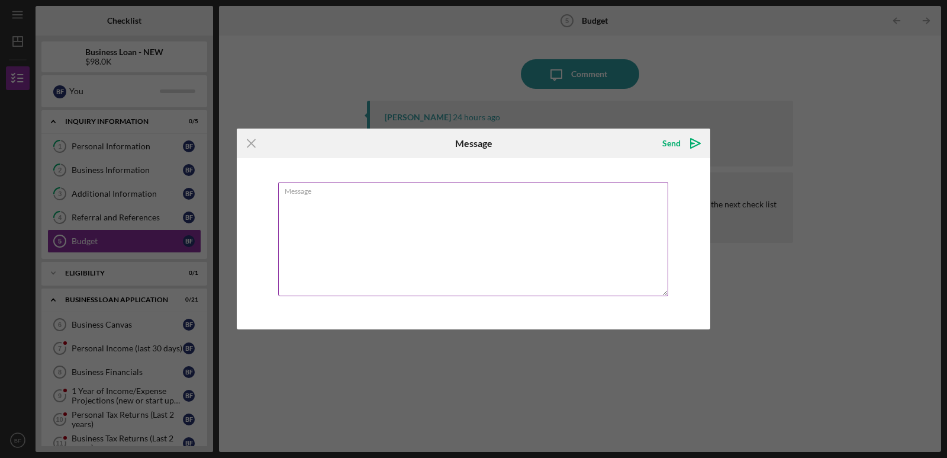
click at [330, 204] on textarea "Message" at bounding box center [473, 239] width 390 height 114
type textarea "finish"
click at [672, 146] on div "Send" at bounding box center [671, 143] width 18 height 24
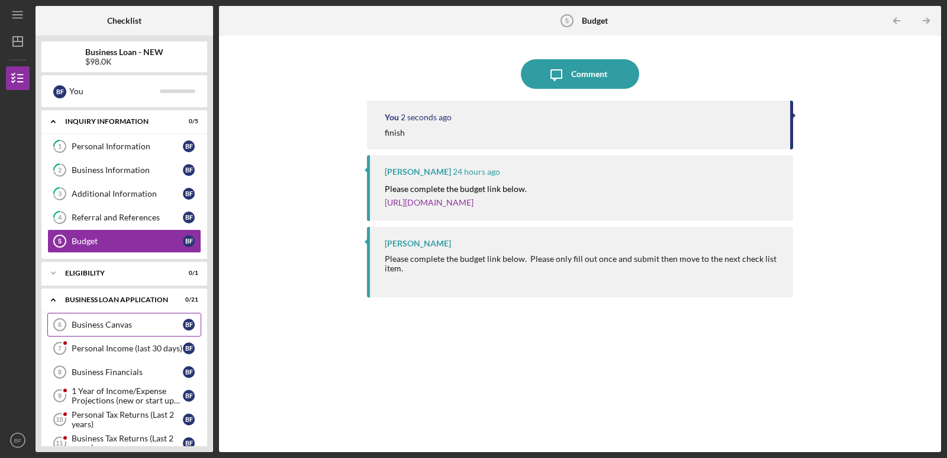
click at [105, 327] on div "Business Canvas" at bounding box center [127, 324] width 111 height 9
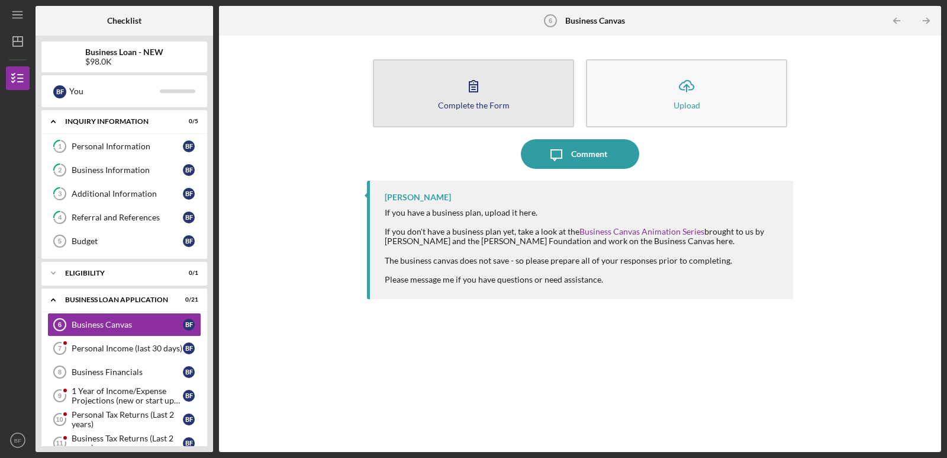
click at [447, 104] on div "Complete the Form" at bounding box center [474, 105] width 72 height 9
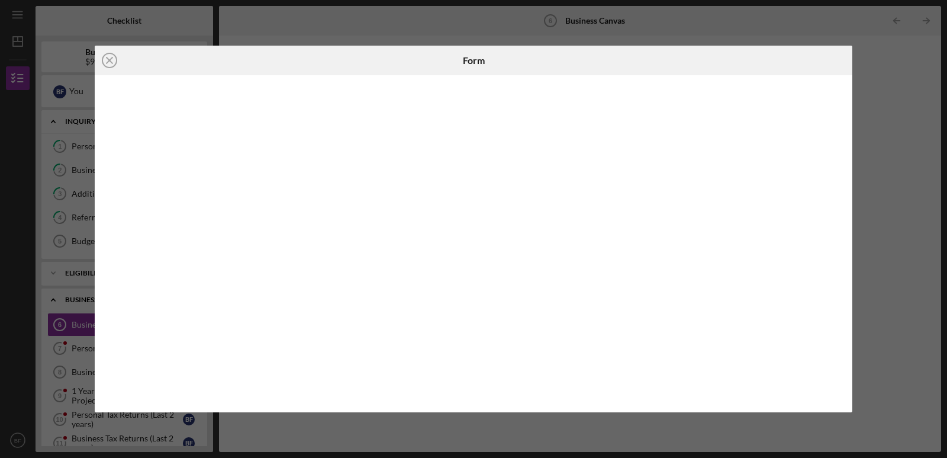
click at [259, 34] on div "Icon/Close Form" at bounding box center [473, 229] width 947 height 458
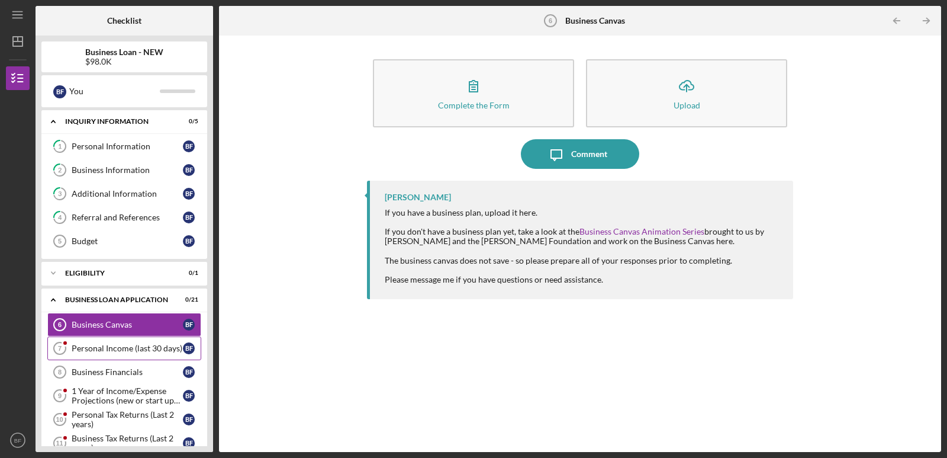
click at [122, 345] on div "Personal Income (last 30 days)" at bounding box center [127, 347] width 111 height 9
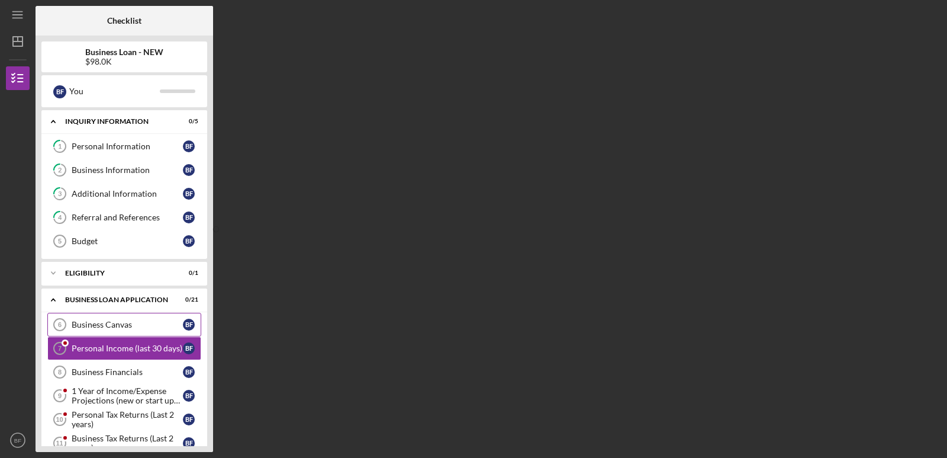
click at [91, 326] on div "Business Canvas" at bounding box center [127, 324] width 111 height 9
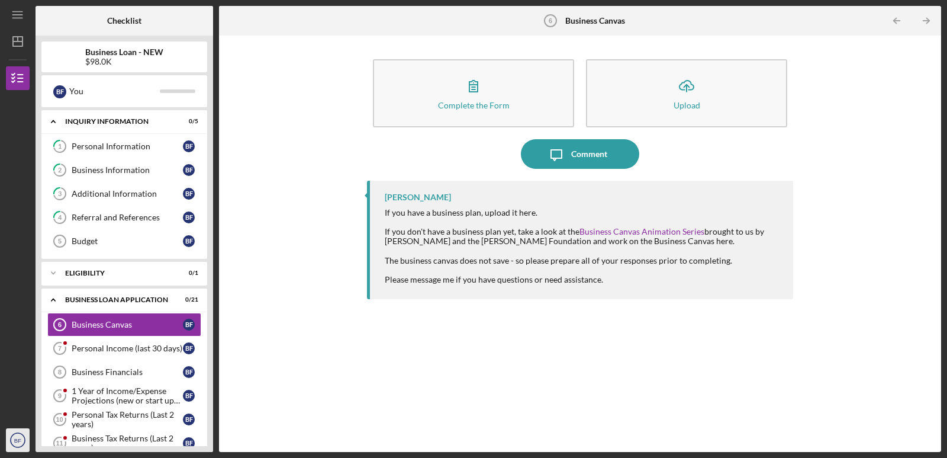
click at [25, 448] on icon "BF" at bounding box center [18, 440] width 24 height 30
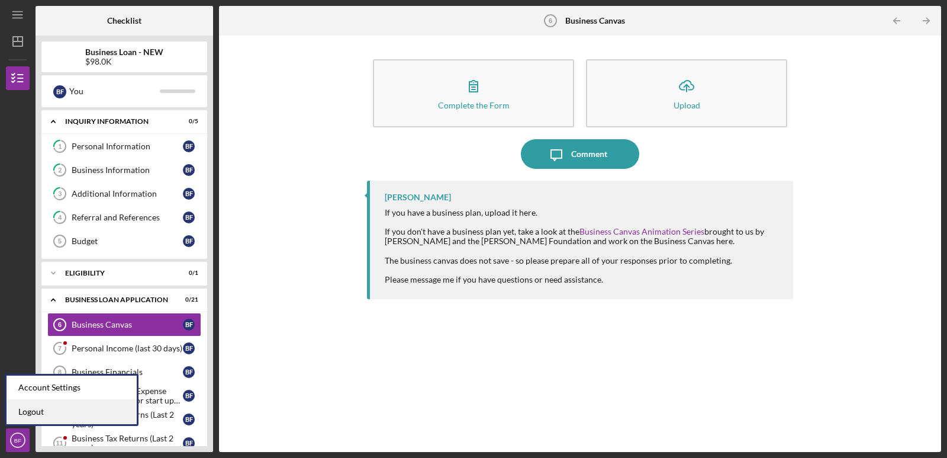
click at [44, 414] on link "Logout" at bounding box center [72, 412] width 130 height 24
